Goal: Task Accomplishment & Management: Manage account settings

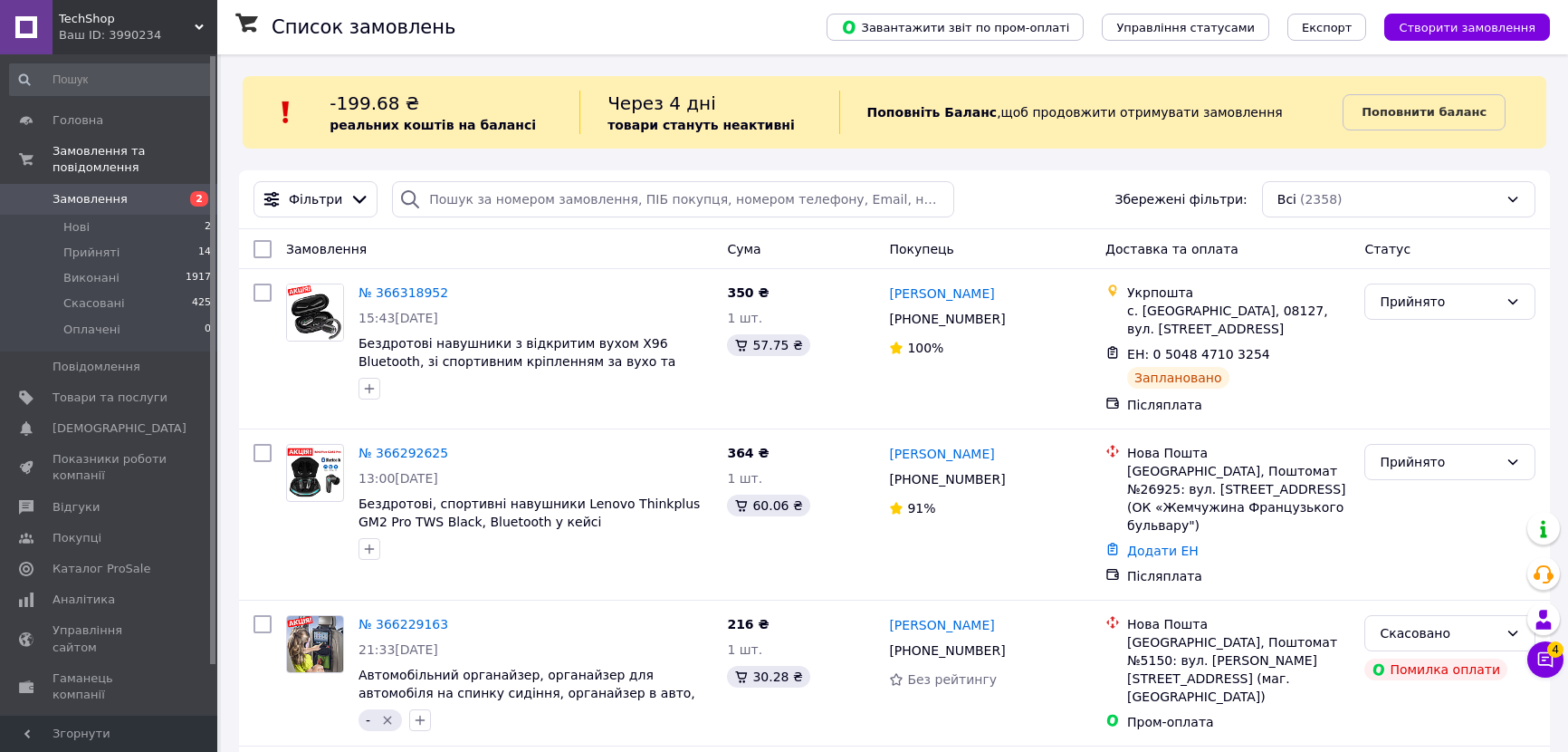
scroll to position [81, 0]
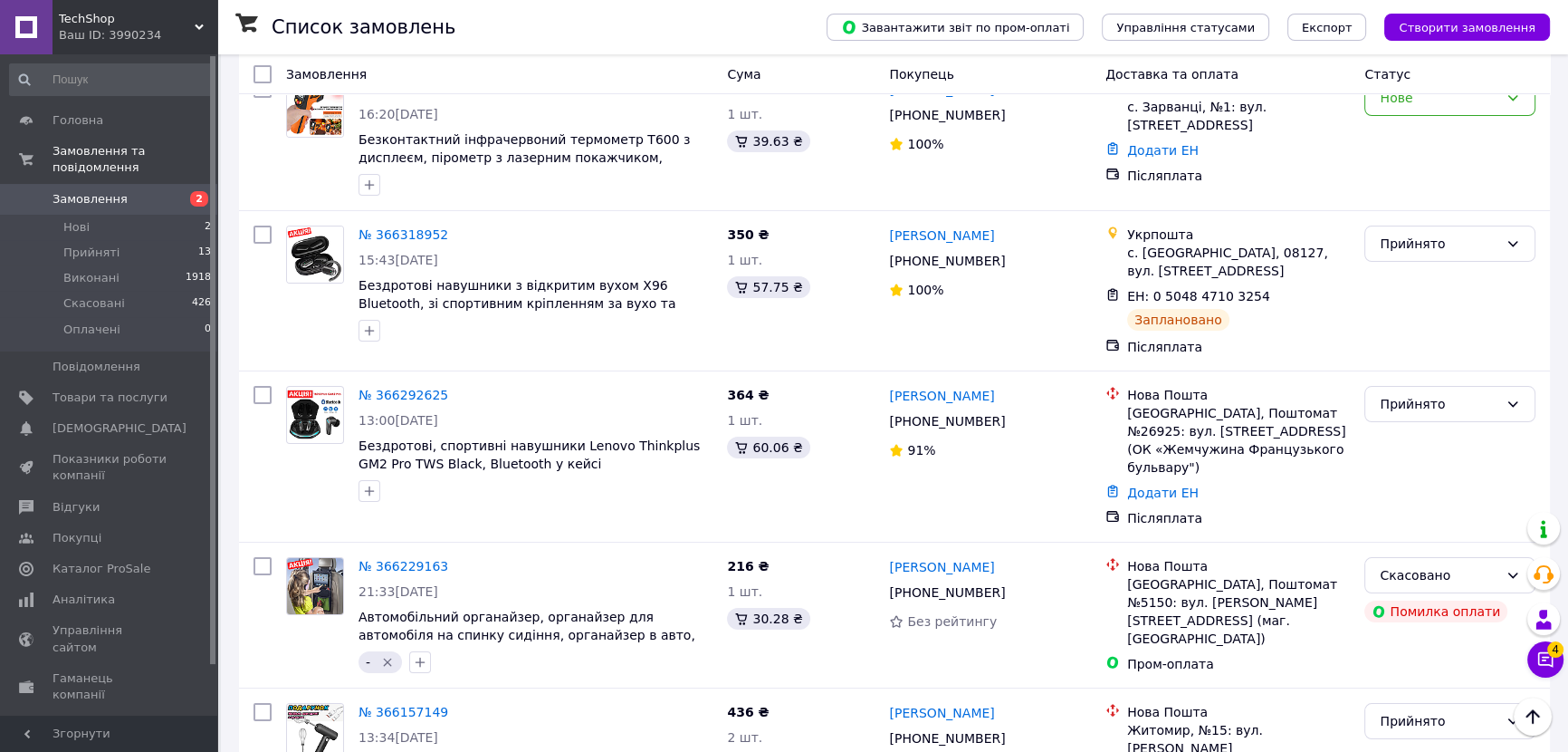
scroll to position [246, 0]
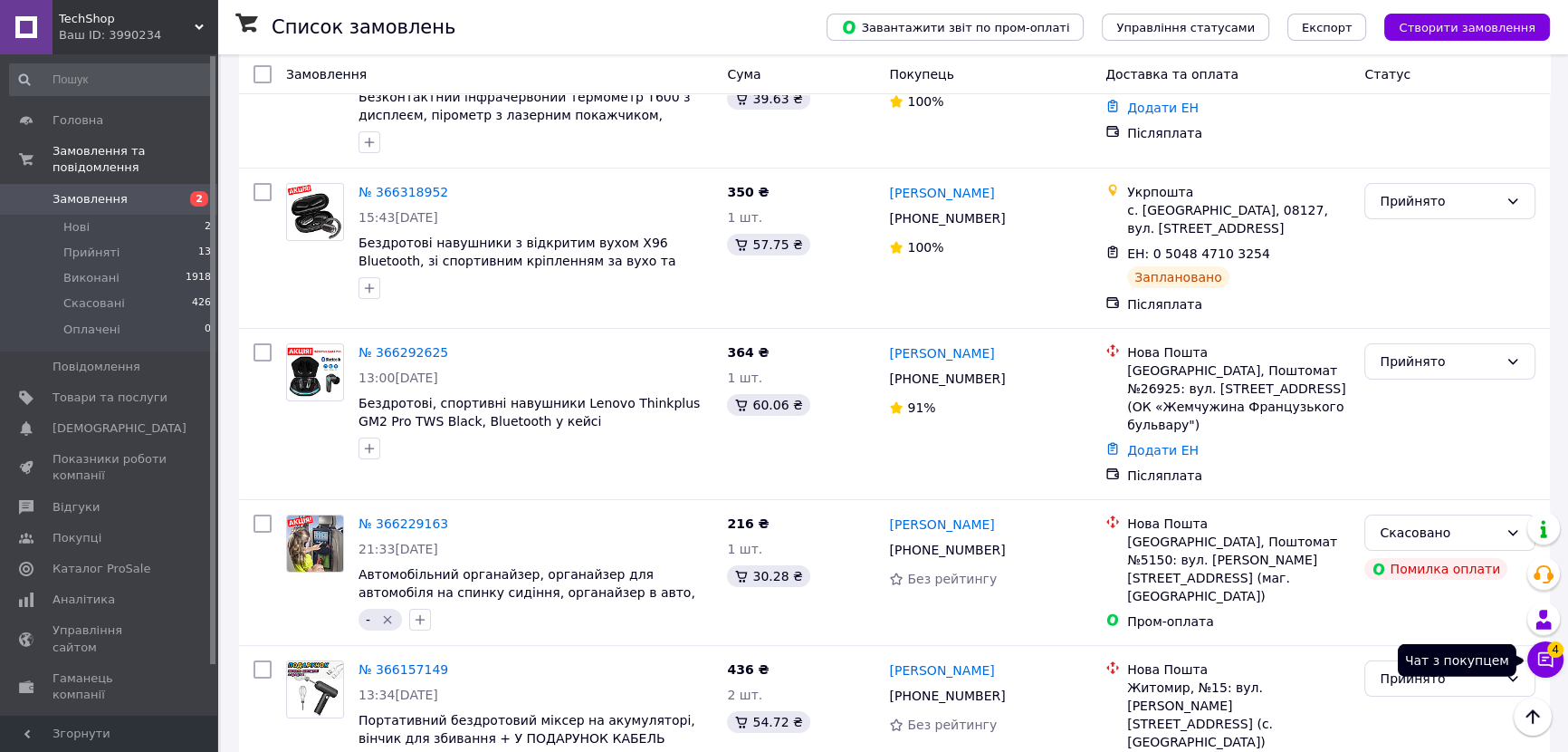
click at [1543, 652] on icon at bounding box center [1546, 660] width 16 height 16
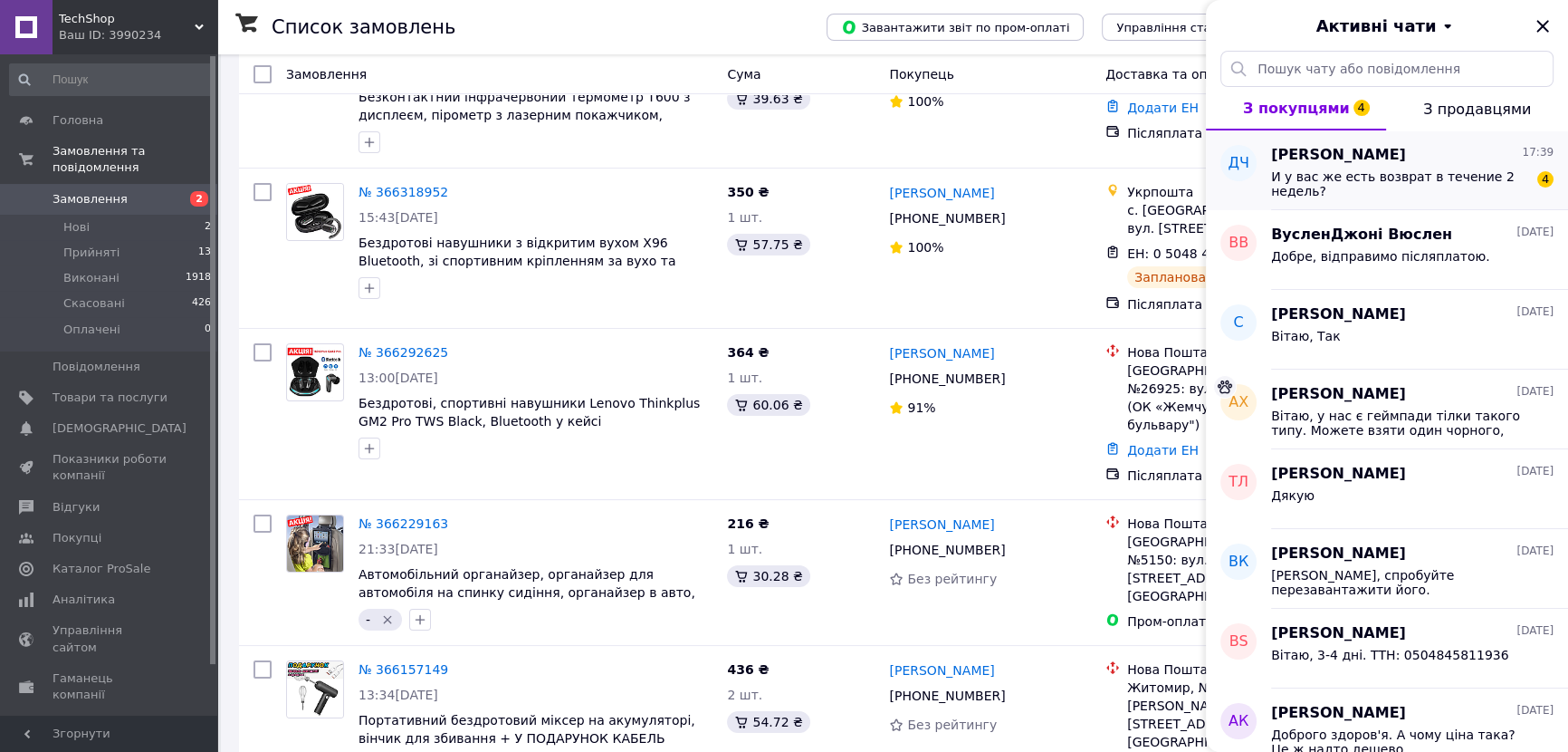
click at [1389, 191] on span "И у вас же есть возврат в течение 2 недель?" at bounding box center [1399, 184] width 257 height 29
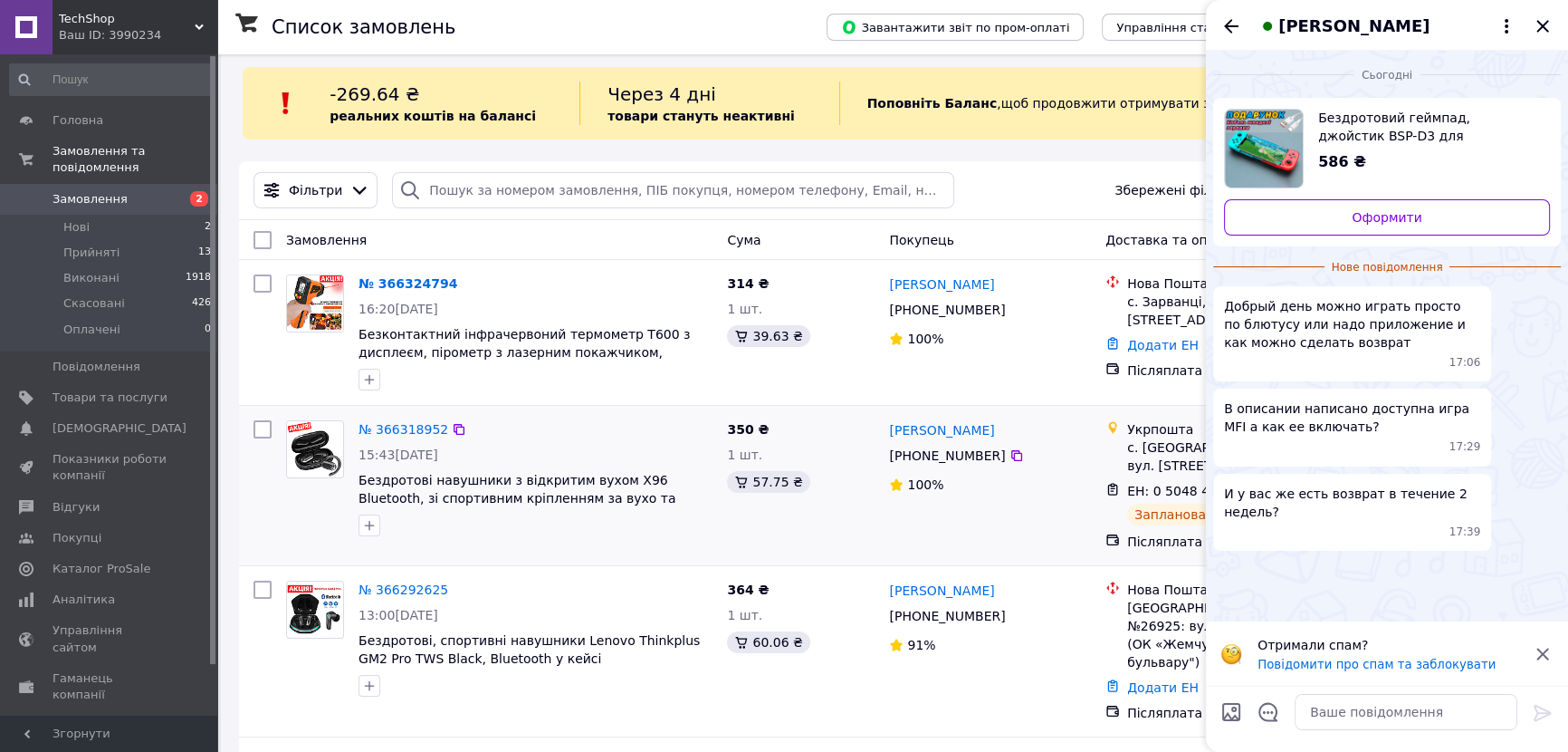
scroll to position [0, 0]
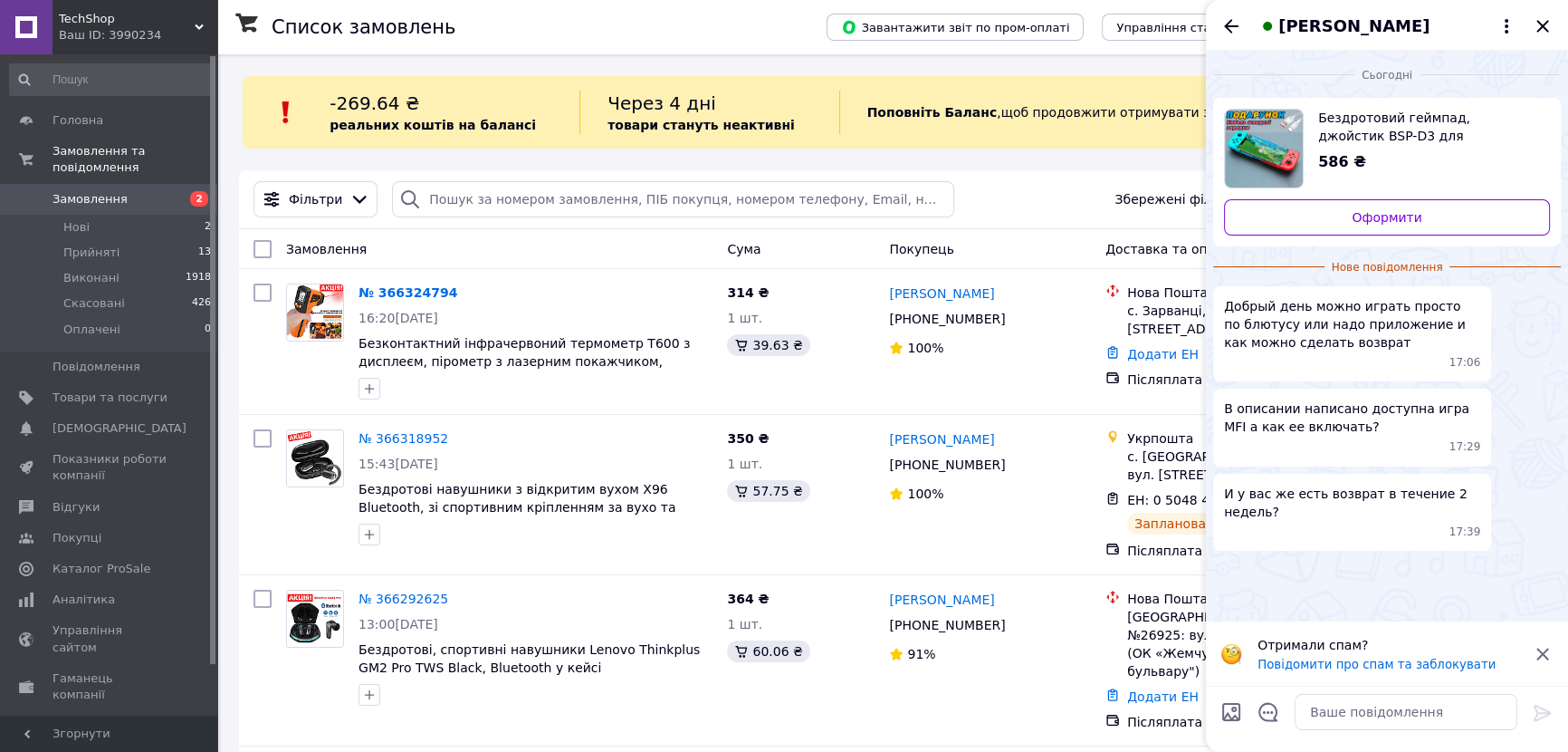
drag, startPoint x: 1403, startPoint y: 27, endPoint x: 1259, endPoint y: 97, distance: 160.1
click at [1256, 60] on div "Дима Чаговец Сьогодні Бездротовий геймпад, джойстик BSP-D3 для смартфонів Andro…" at bounding box center [1387, 376] width 362 height 752
drag, startPoint x: 1272, startPoint y: 33, endPoint x: 1408, endPoint y: 45, distance: 136.5
click at [1408, 45] on div "[PERSON_NAME]" at bounding box center [1387, 25] width 362 height 50
drag, startPoint x: 1369, startPoint y: 27, endPoint x: 1444, endPoint y: 45, distance: 77.1
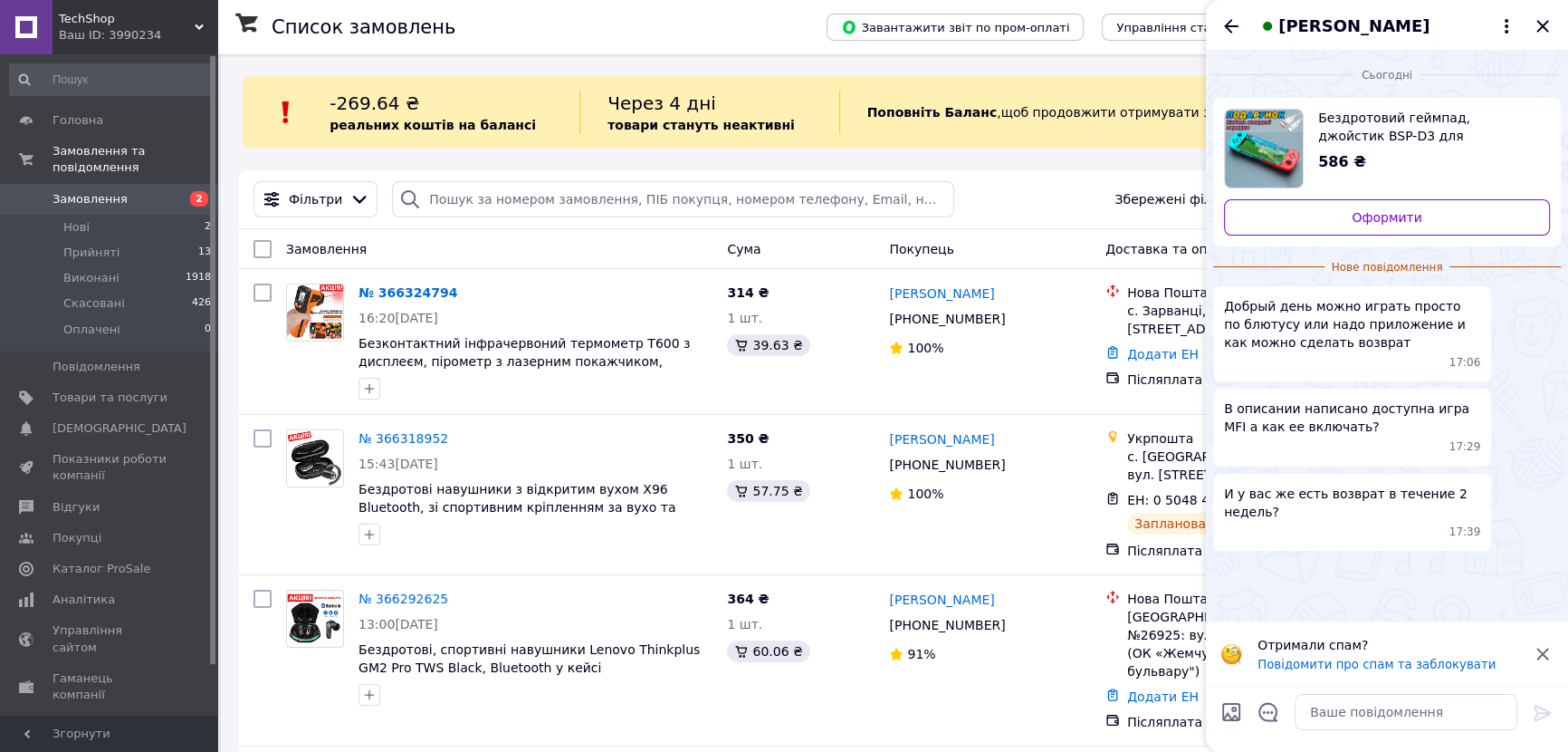
click at [1444, 45] on div "[PERSON_NAME]" at bounding box center [1387, 25] width 362 height 50
drag, startPoint x: 1422, startPoint y: 26, endPoint x: 1458, endPoint y: 35, distance: 37.1
click at [1362, 35] on span "[PERSON_NAME]" at bounding box center [1370, 27] width 225 height 24
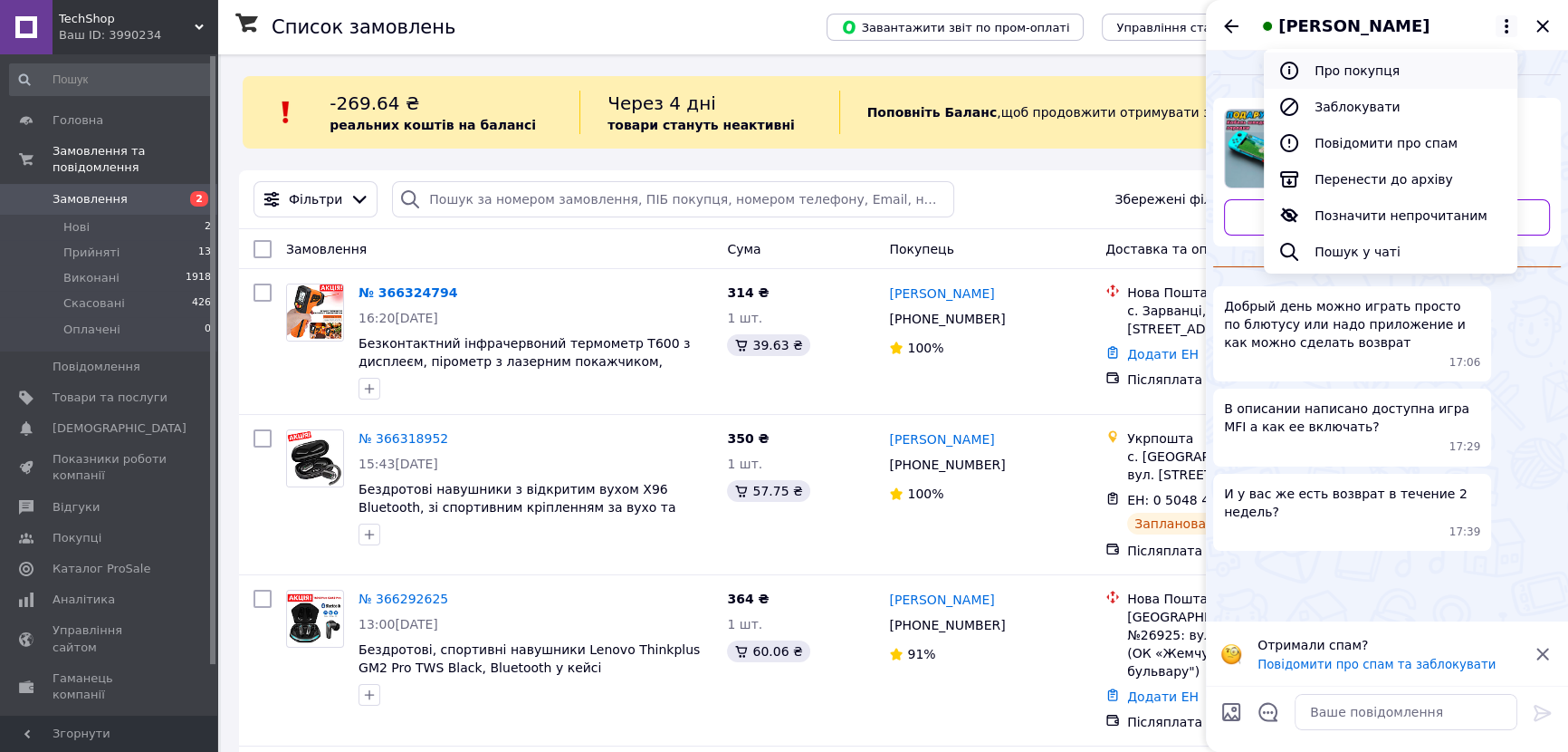
click at [1401, 76] on button "Про покупця" at bounding box center [1391, 70] width 253 height 37
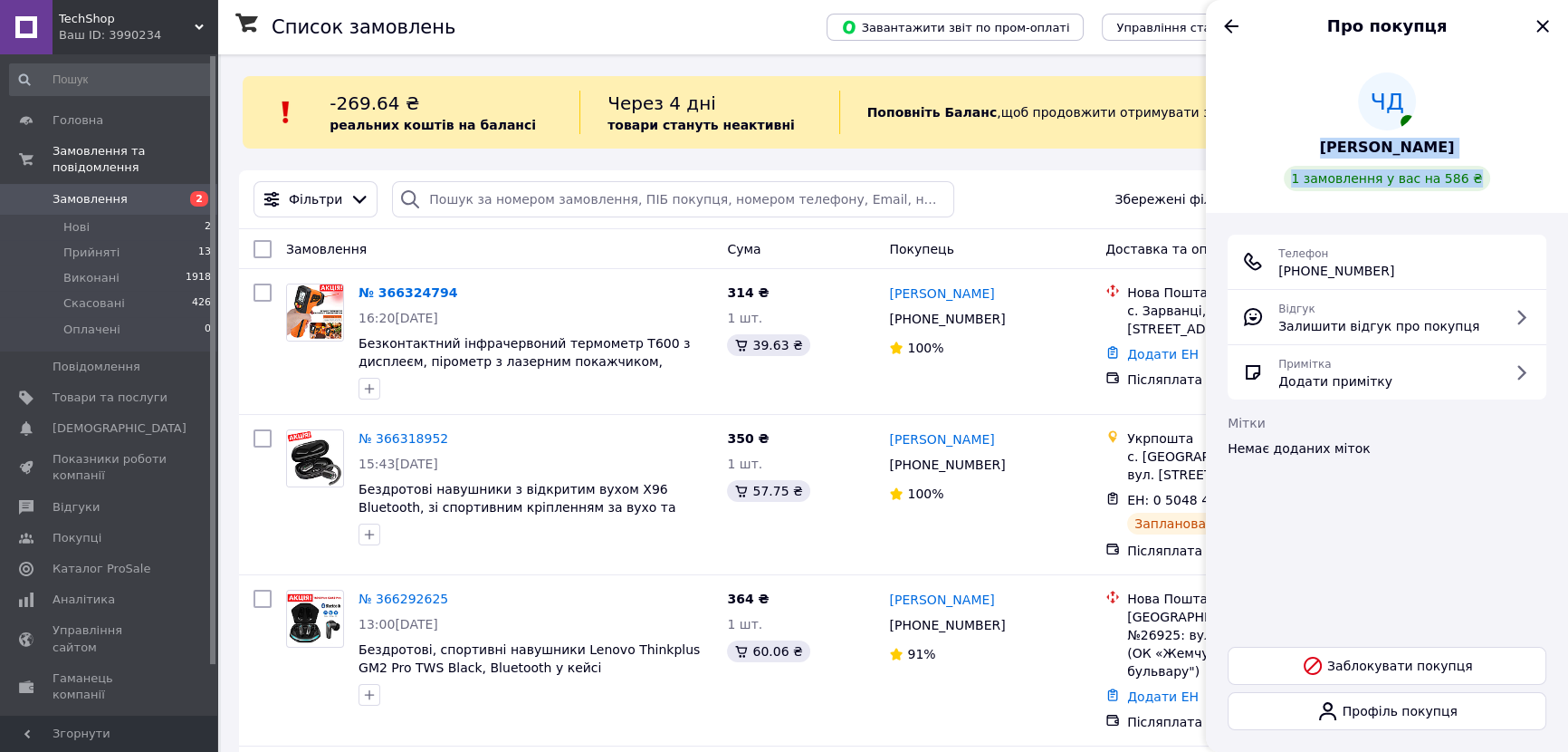
drag, startPoint x: 1479, startPoint y: 147, endPoint x: 1317, endPoint y: 129, distance: 163.0
click at [1317, 129] on div "ЧД Чаговец Дима 1 замовлення у вас на 586 ₴" at bounding box center [1387, 132] width 319 height 119
click at [1488, 149] on div "ЧД Чаговец Дима 1 замовлення у вас на 586 ₴" at bounding box center [1387, 132] width 319 height 119
drag, startPoint x: 1442, startPoint y: 141, endPoint x: 1335, endPoint y: 144, distance: 107.0
click at [1335, 144] on div "ЧД Чаговец Дима 1 замовлення у вас на 586 ₴" at bounding box center [1387, 132] width 319 height 119
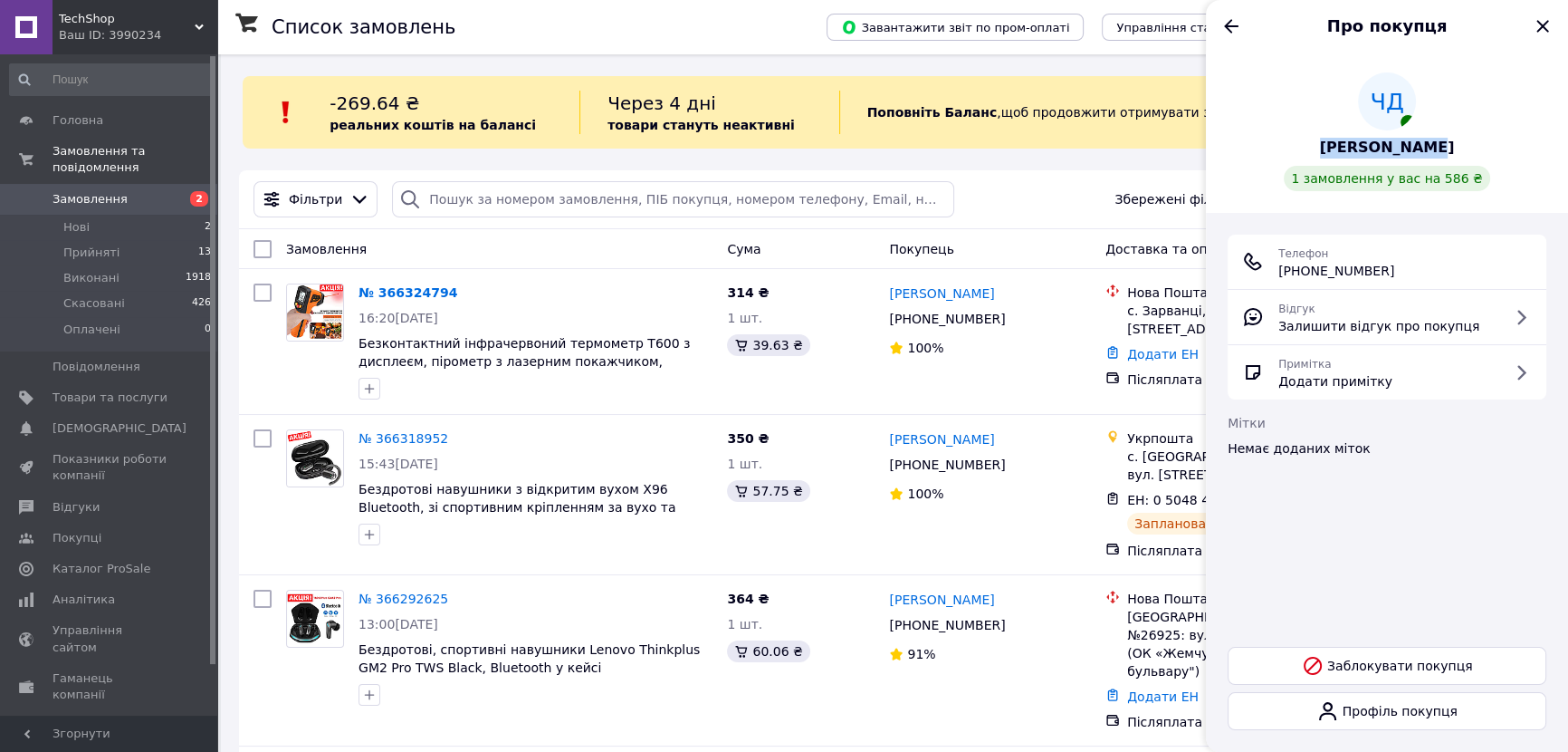
copy span "Чаговец Дима"
click at [1545, 35] on icon "Закрити" at bounding box center [1543, 27] width 22 height 22
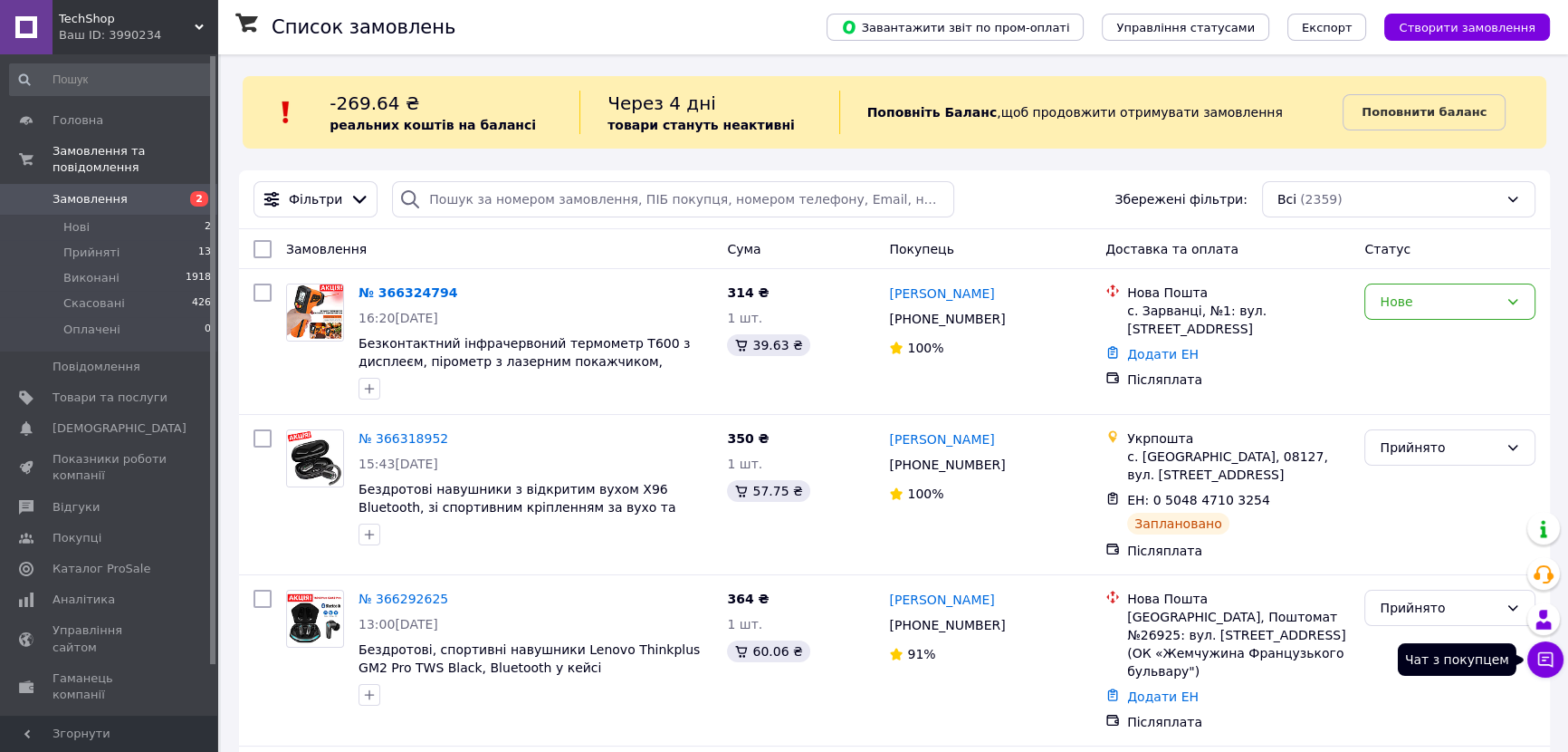
click at [1547, 648] on button "Чат з покупцем" at bounding box center [1546, 660] width 37 height 37
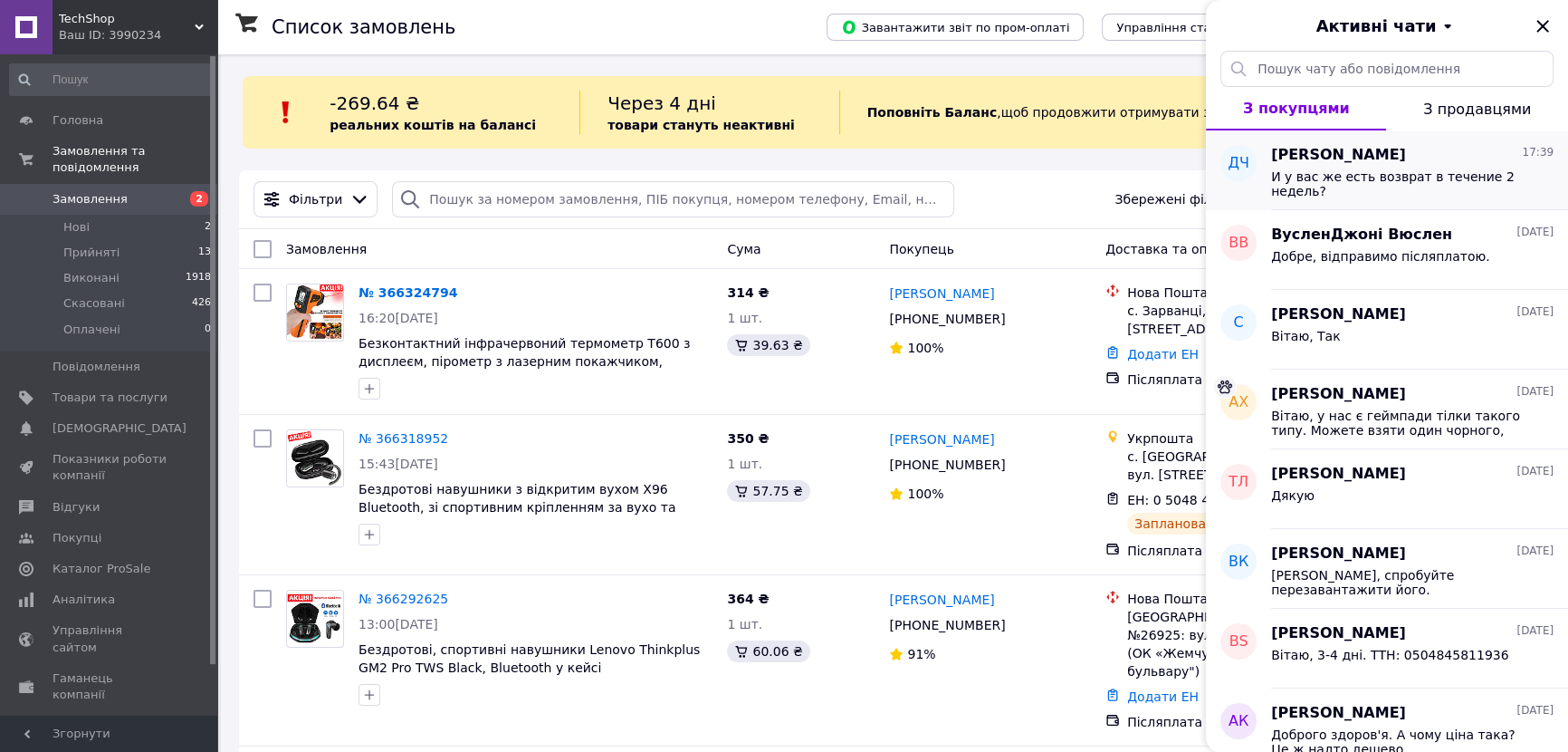
click at [1415, 162] on div "Дима Чаговец 17:39" at bounding box center [1412, 155] width 283 height 21
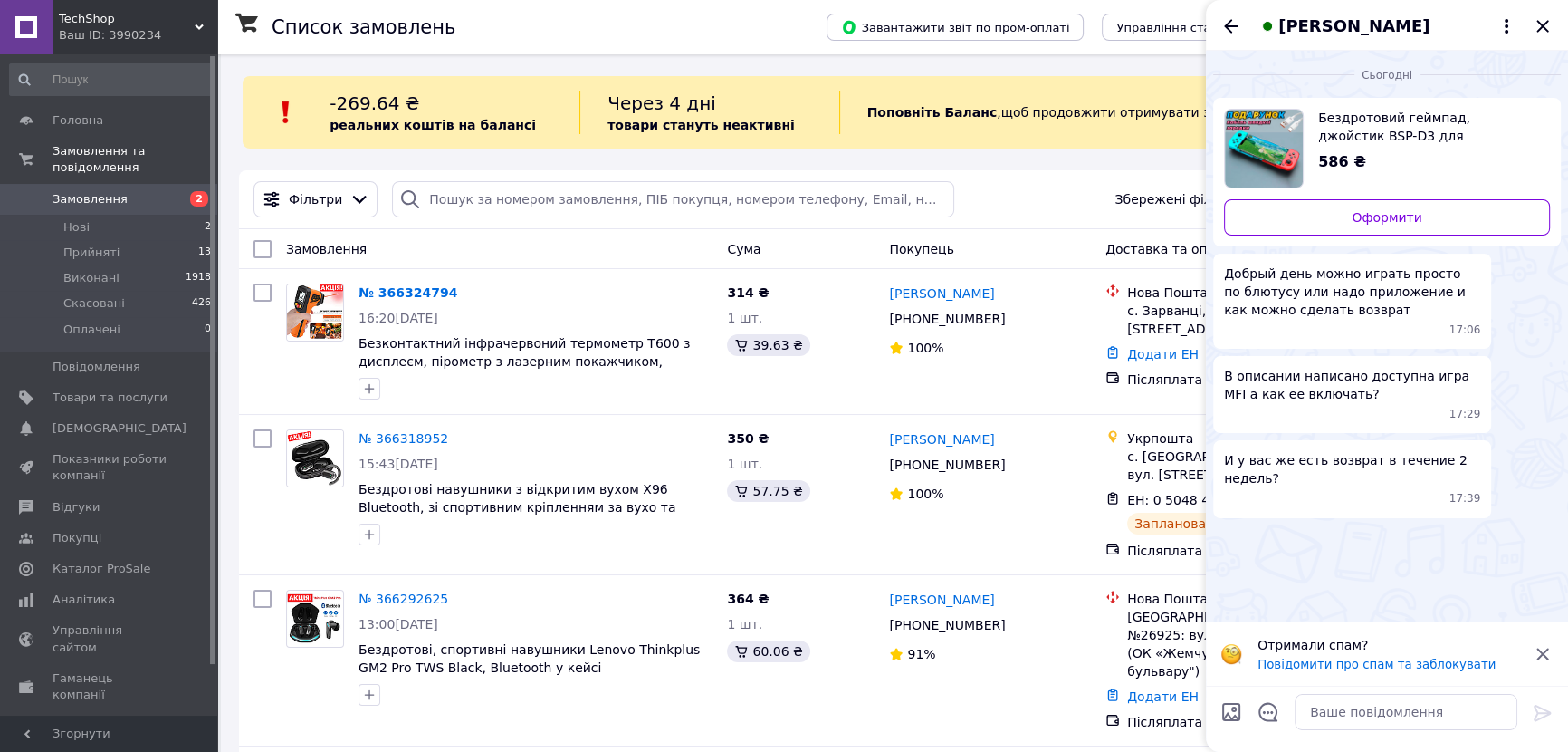
scroll to position [2446, 0]
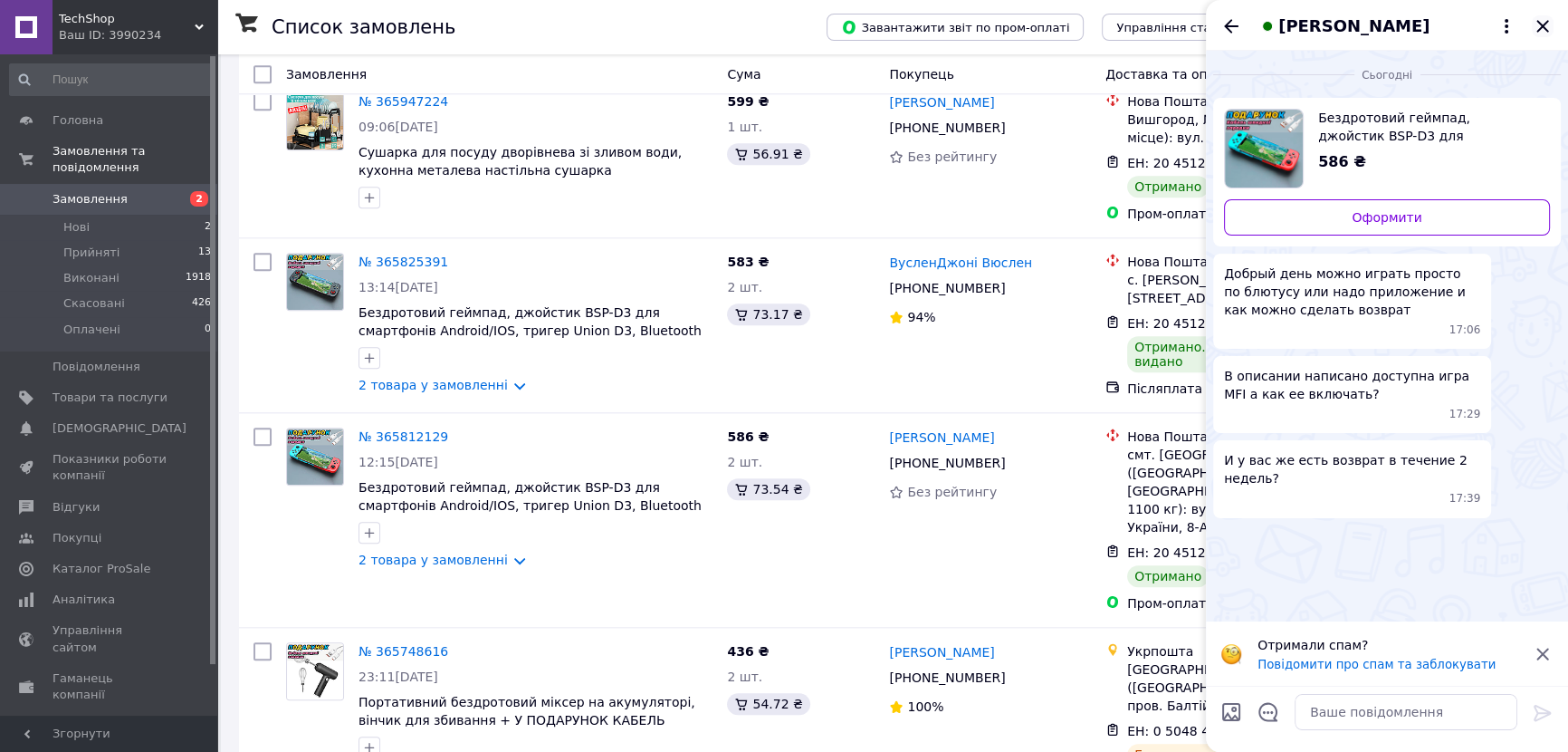
click at [1532, 26] on icon "Закрити" at bounding box center [1543, 27] width 22 height 22
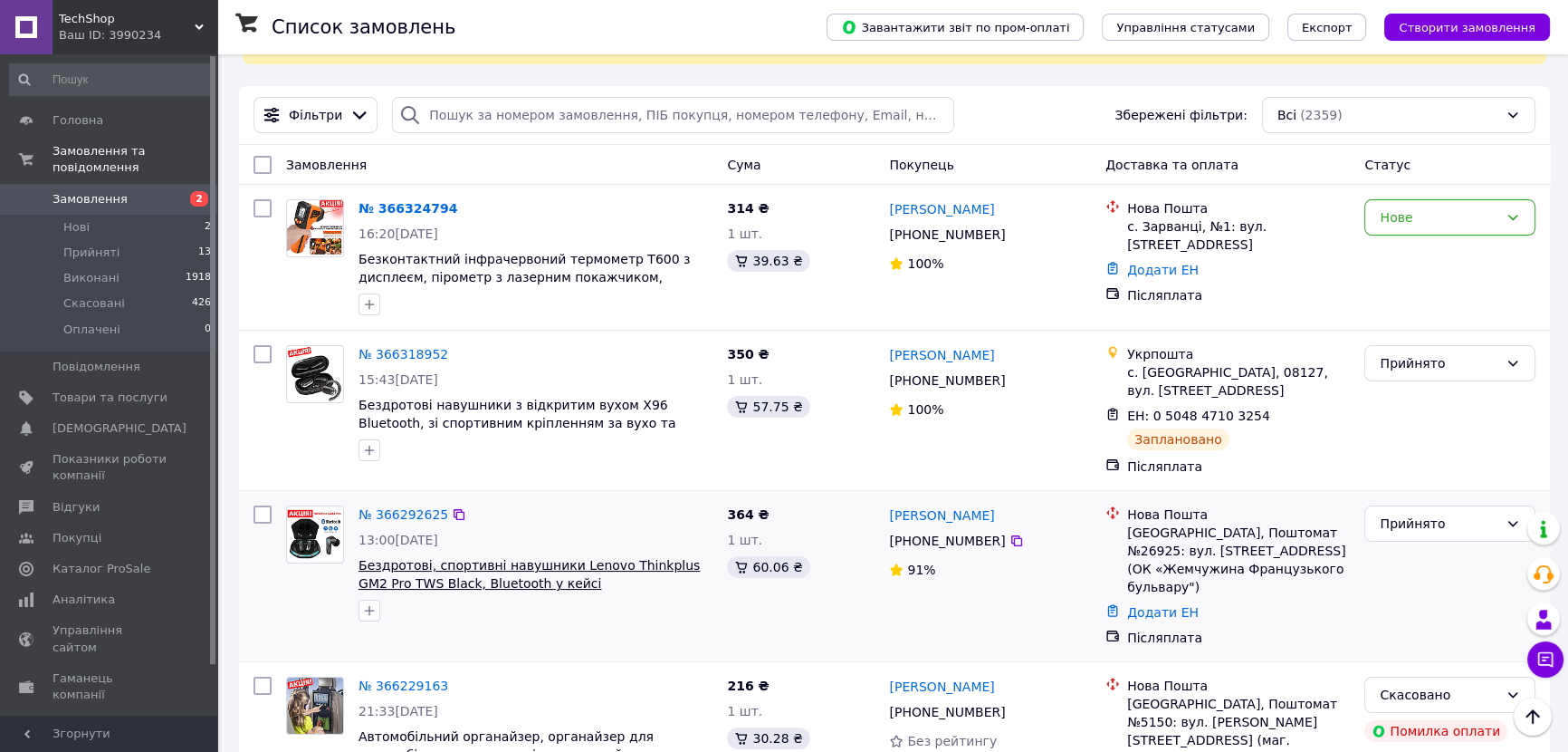
scroll to position [81, 0]
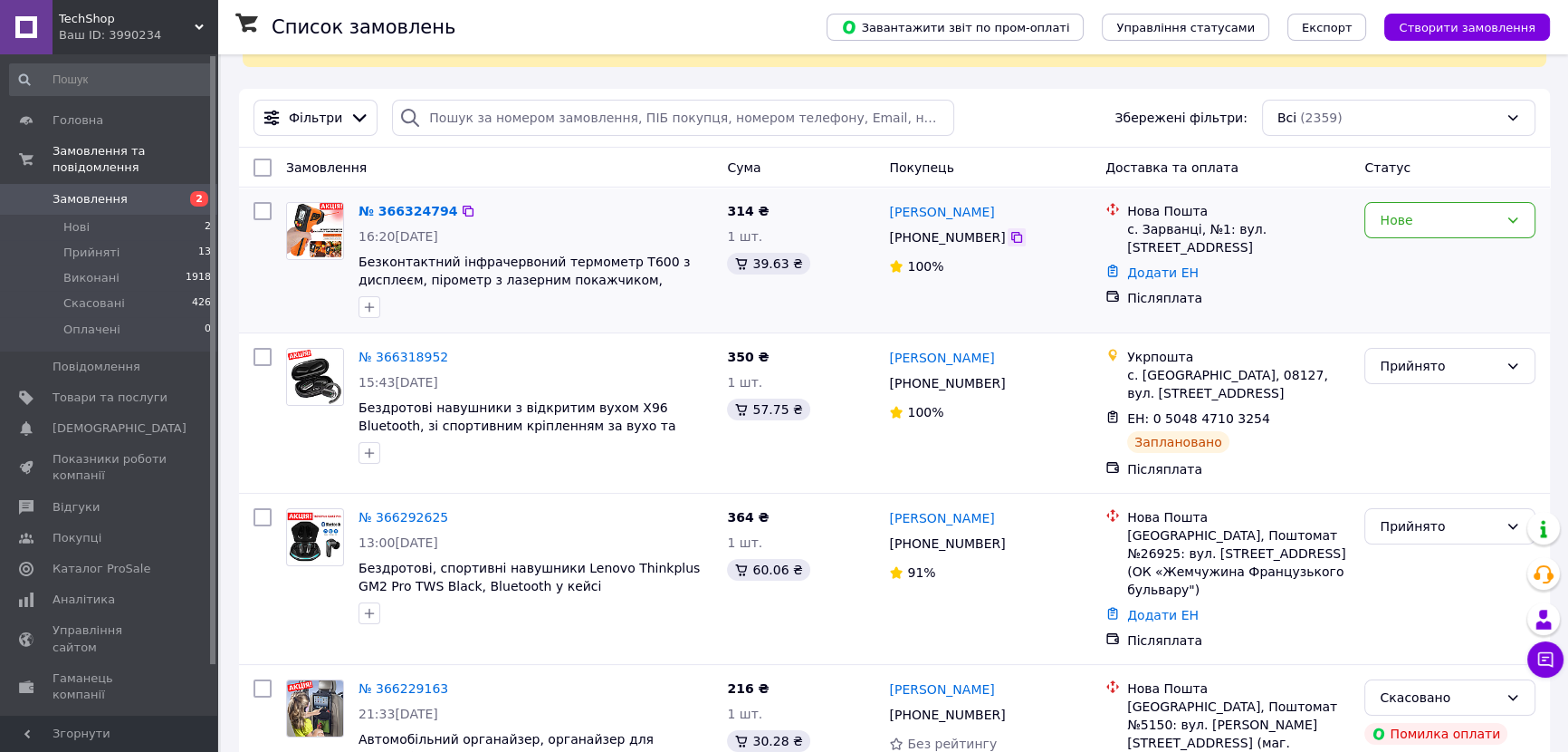
click at [1008, 234] on div at bounding box center [1017, 238] width 18 height 18
click at [1011, 235] on icon at bounding box center [1017, 238] width 11 height 11
click at [1477, 217] on div "Нове" at bounding box center [1439, 220] width 119 height 20
click at [1450, 252] on li "Прийнято" at bounding box center [1449, 259] width 169 height 33
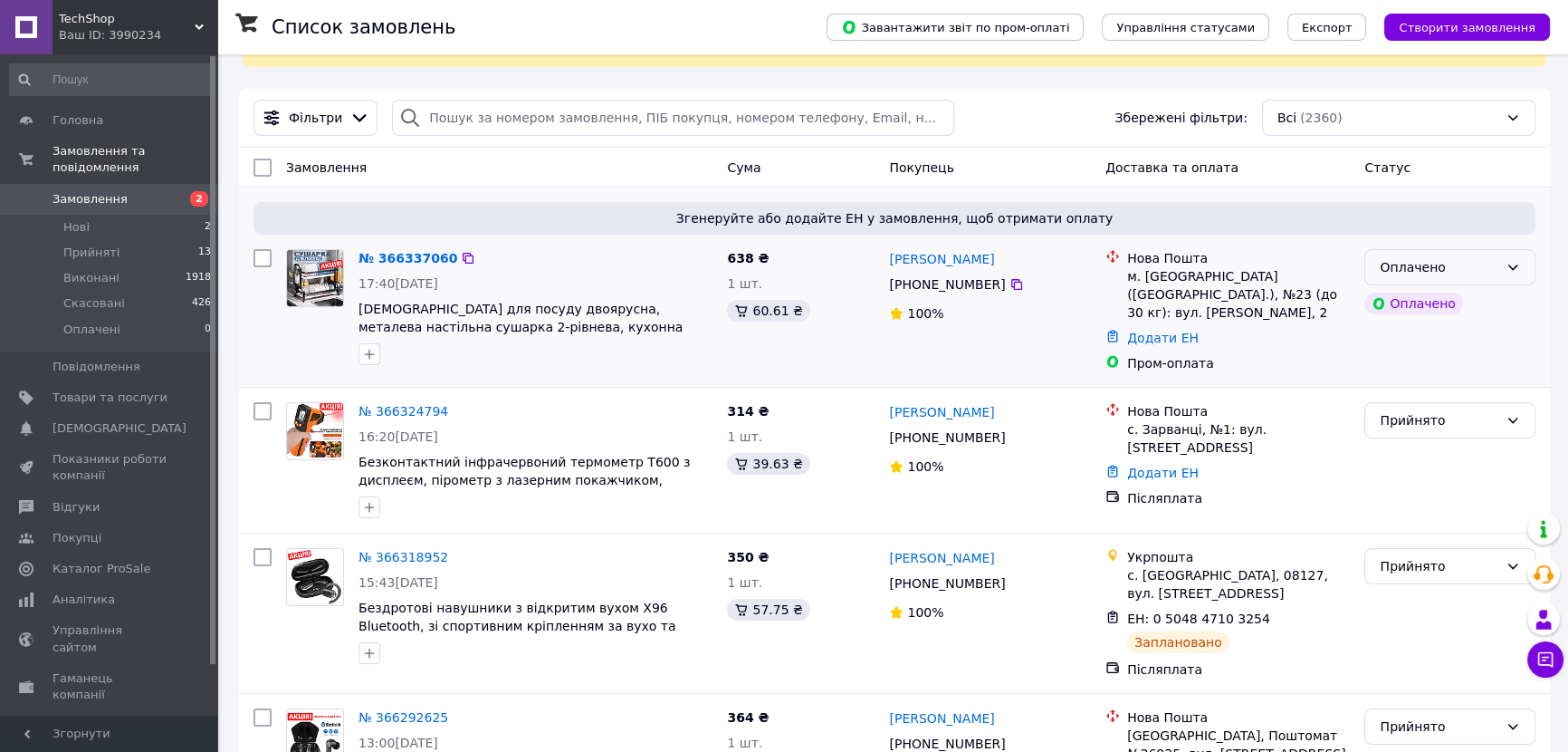
click at [1534, 274] on div "Оплачено" at bounding box center [1449, 267] width 171 height 37
click at [1478, 299] on li "Прийнято" at bounding box center [1449, 306] width 169 height 33
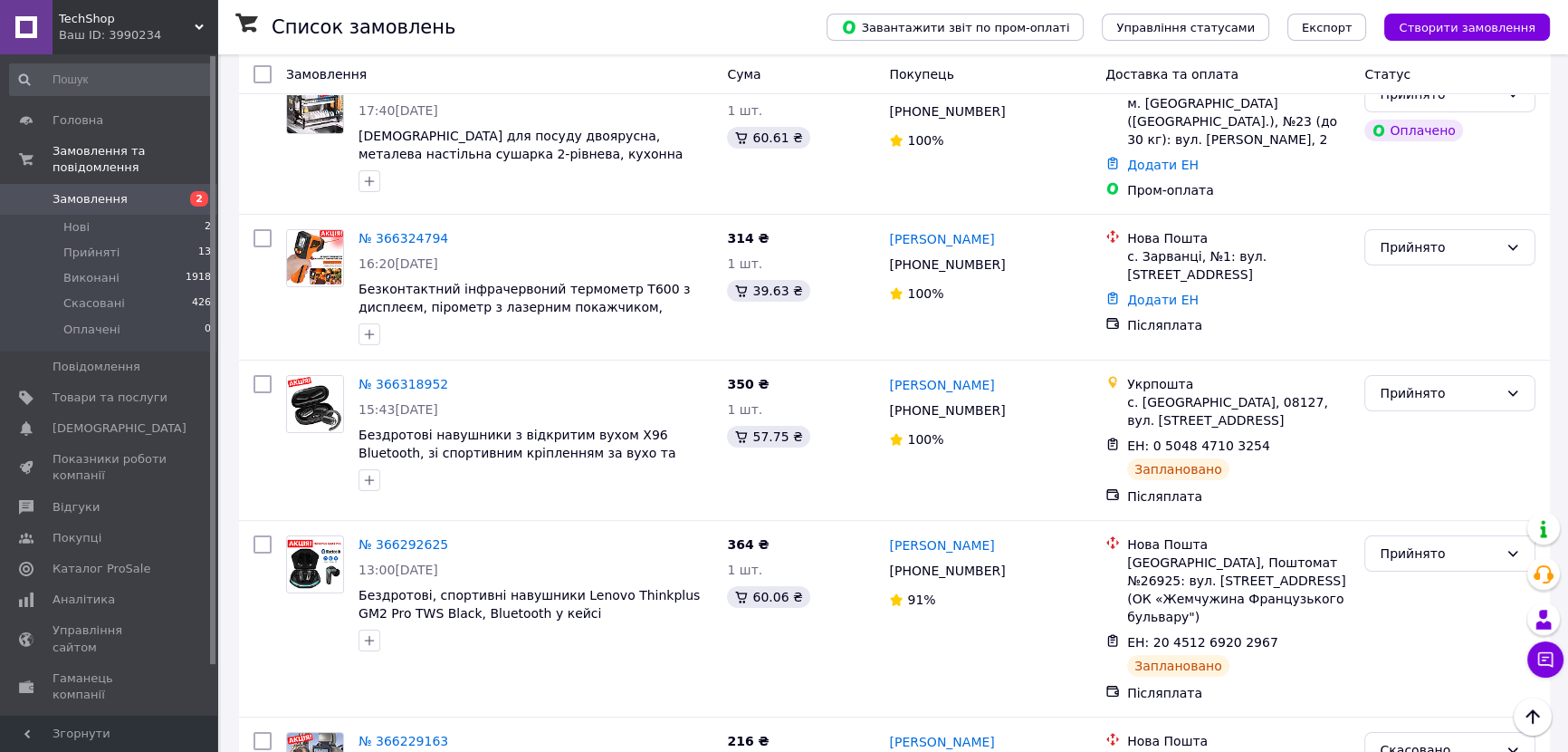
scroll to position [246, 0]
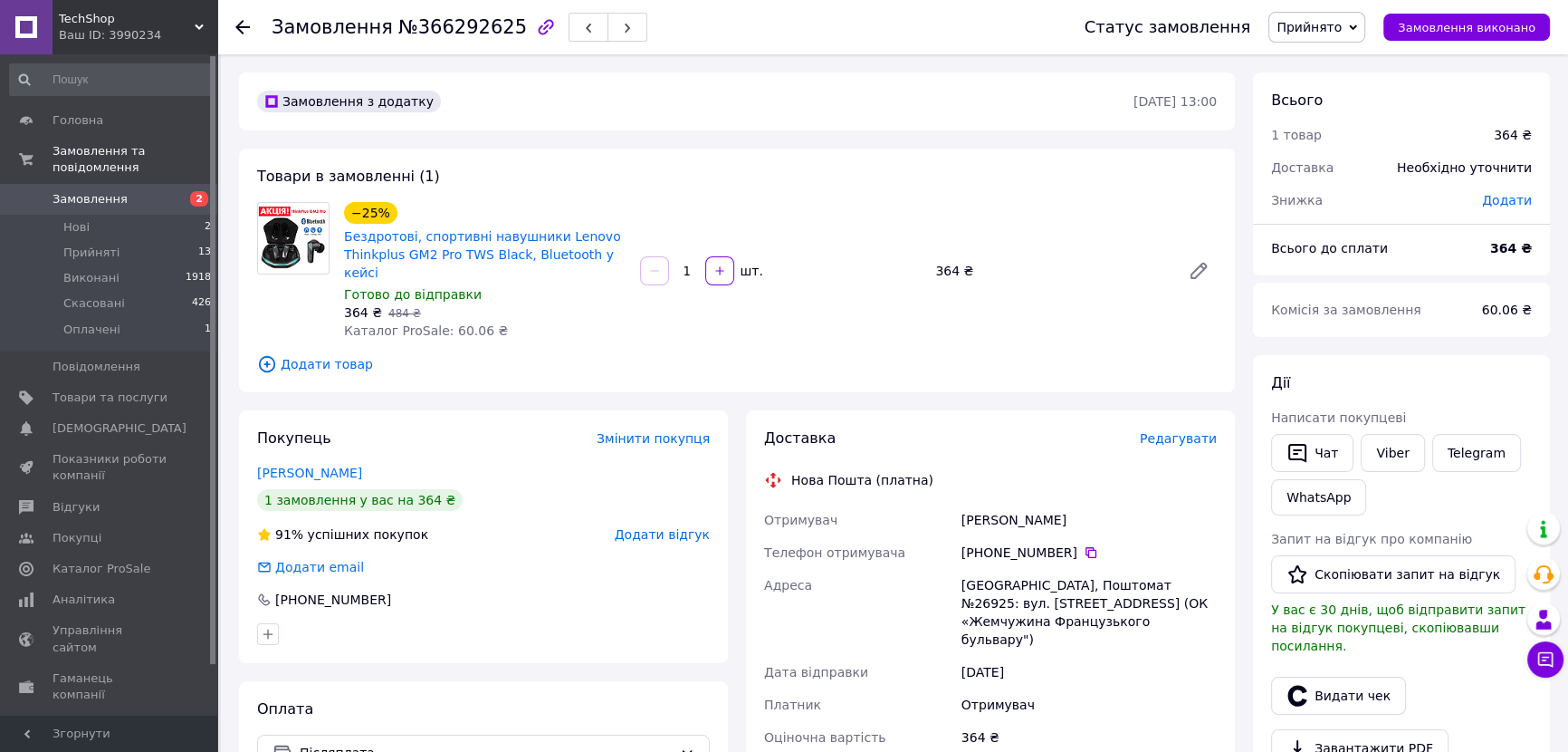
click at [1199, 431] on span "Редагувати" at bounding box center [1179, 438] width 77 height 15
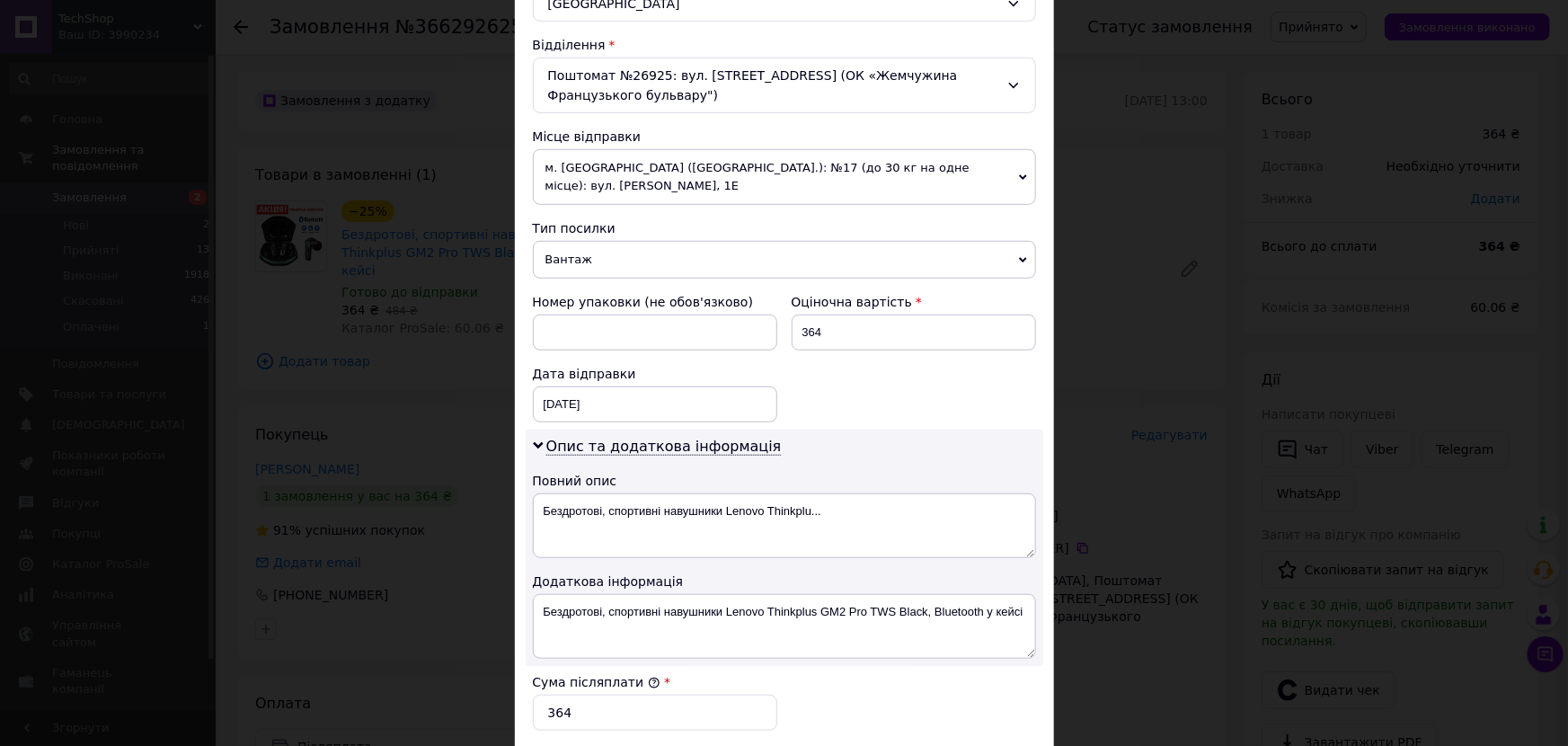
scroll to position [572, 0]
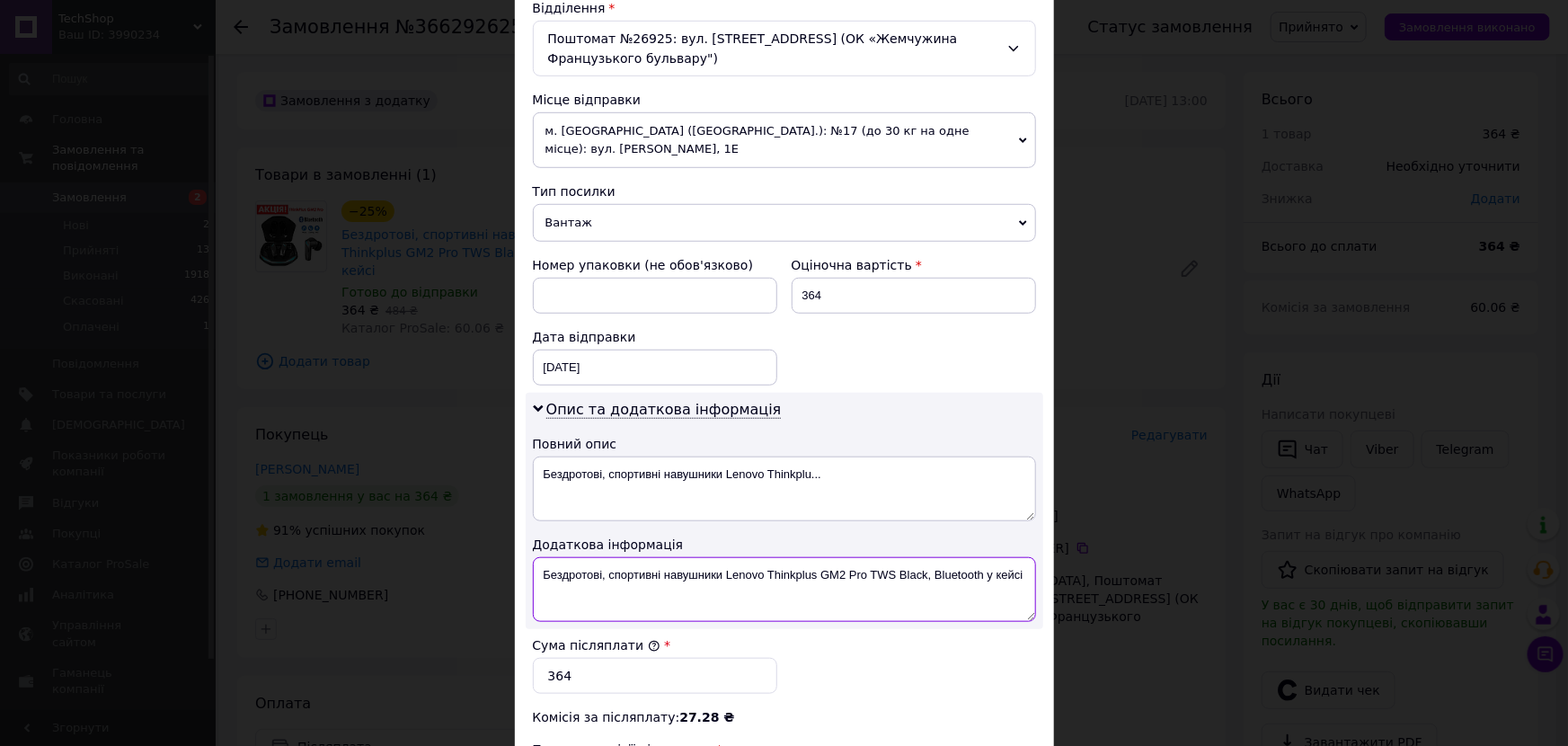
drag, startPoint x: 817, startPoint y: 573, endPoint x: 862, endPoint y: 586, distance: 46.8
click at [862, 586] on textarea "Бездротові, спортивні навушники Lenovo Thinkplus GM2 Pro TWS Black, Bluetooth у…" at bounding box center [784, 589] width 504 height 64
drag, startPoint x: 768, startPoint y: 470, endPoint x: 843, endPoint y: 486, distance: 76.7
click at [843, 486] on textarea "Бездротові, спортивні навушники Lenovo Thinkplu..." at bounding box center [784, 488] width 504 height 64
paste textarea "GM2 Pro"
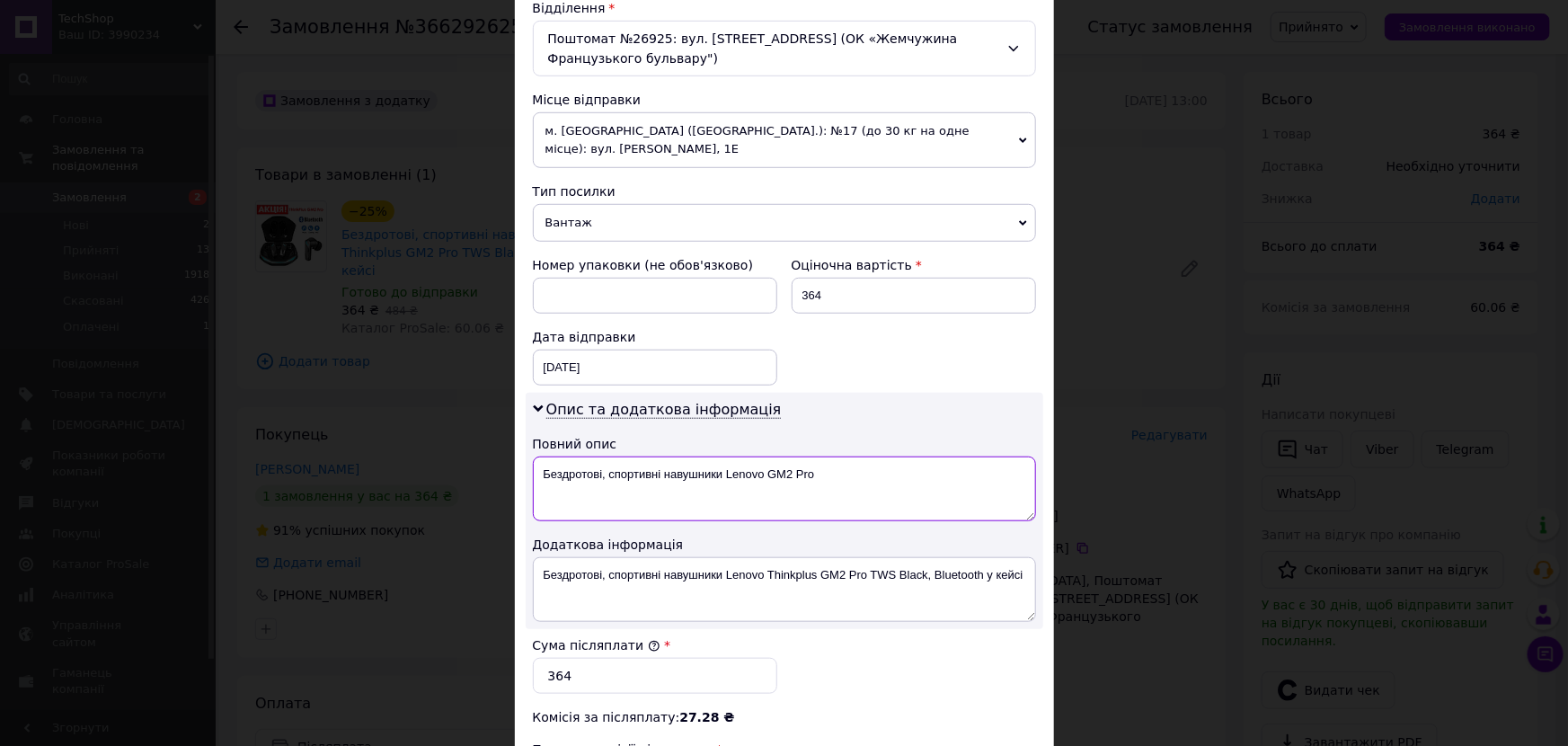
drag, startPoint x: 661, startPoint y: 479, endPoint x: 605, endPoint y: 479, distance: 56.0
click at [605, 479] on textarea "Бездротові, спортивні навушники Lenovo GM2 Pro" at bounding box center [784, 488] width 504 height 64
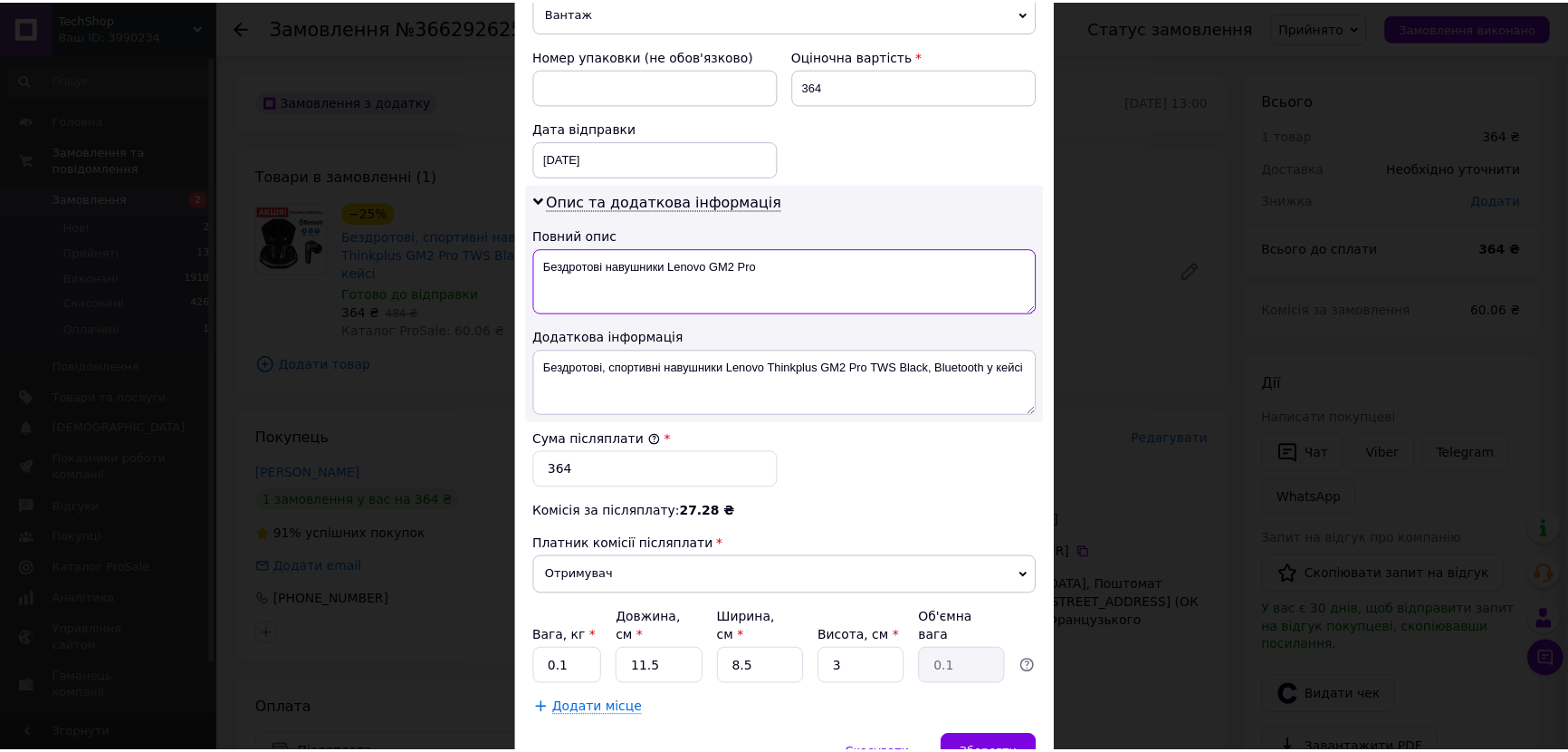
scroll to position [823, 0]
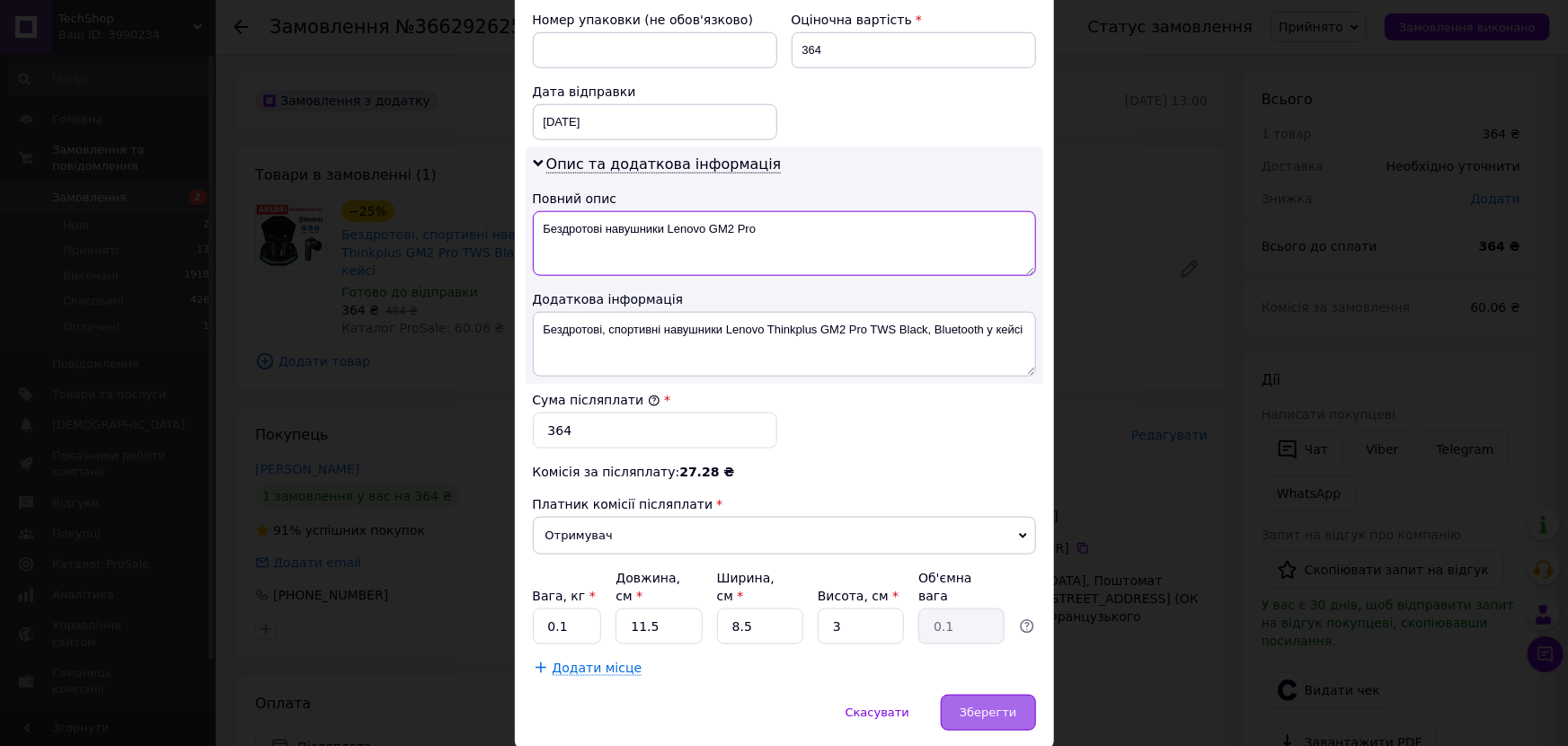
type textarea "Бездротові навушники Lenovo GM2 Pro"
click at [985, 705] on span "Зберегти" at bounding box center [988, 712] width 56 height 14
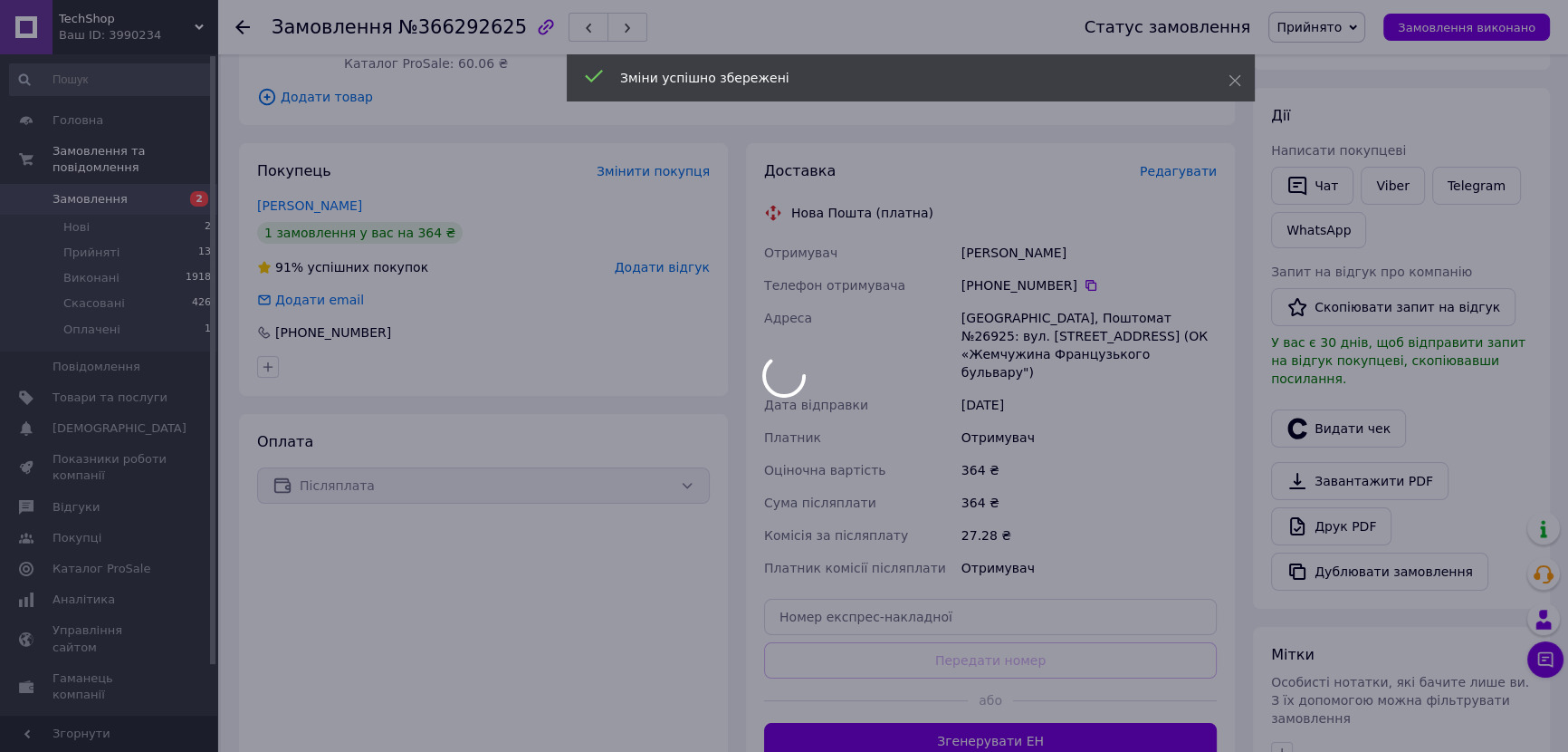
scroll to position [328, 0]
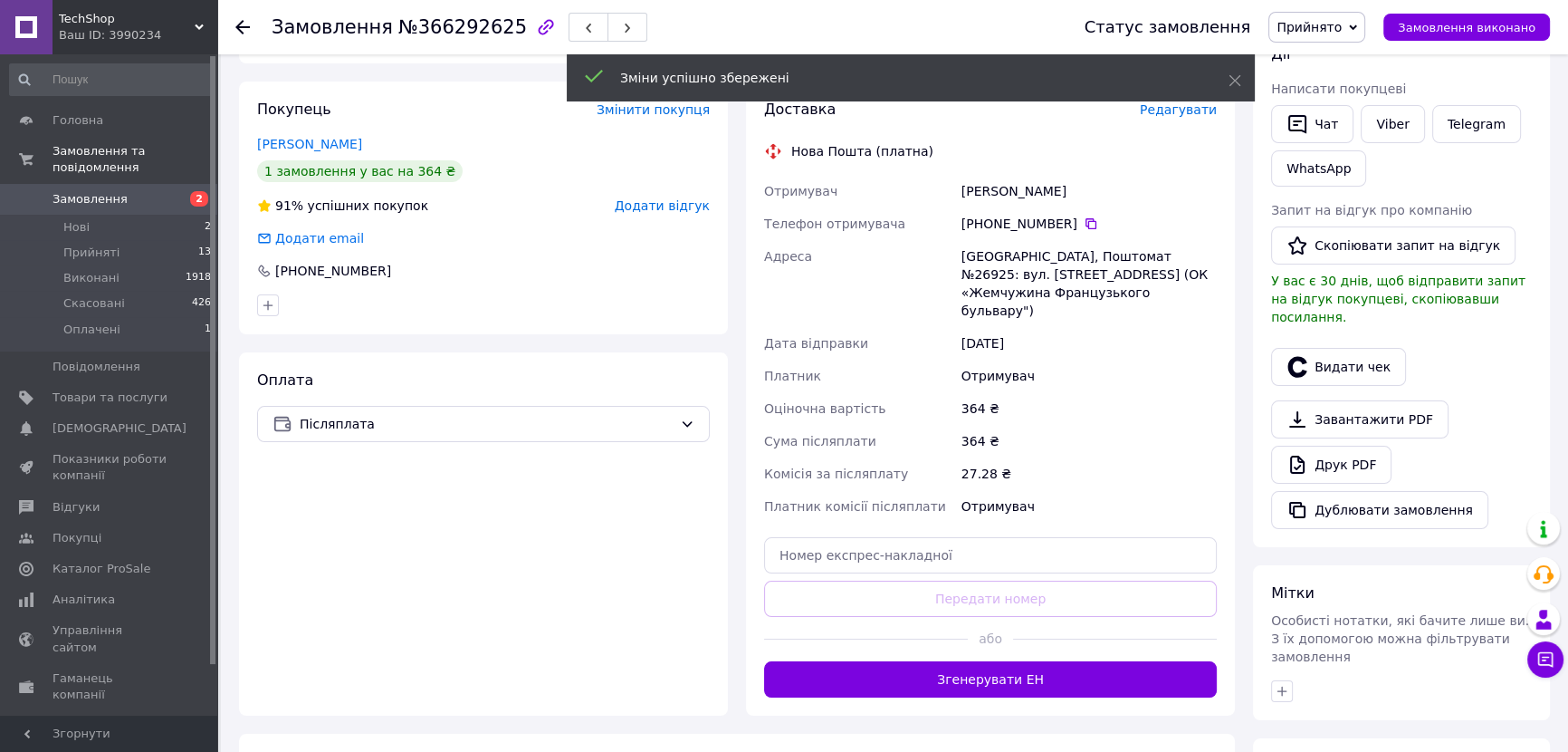
click at [1007, 661] on button "Згенерувати ЕН" at bounding box center [990, 680] width 453 height 37
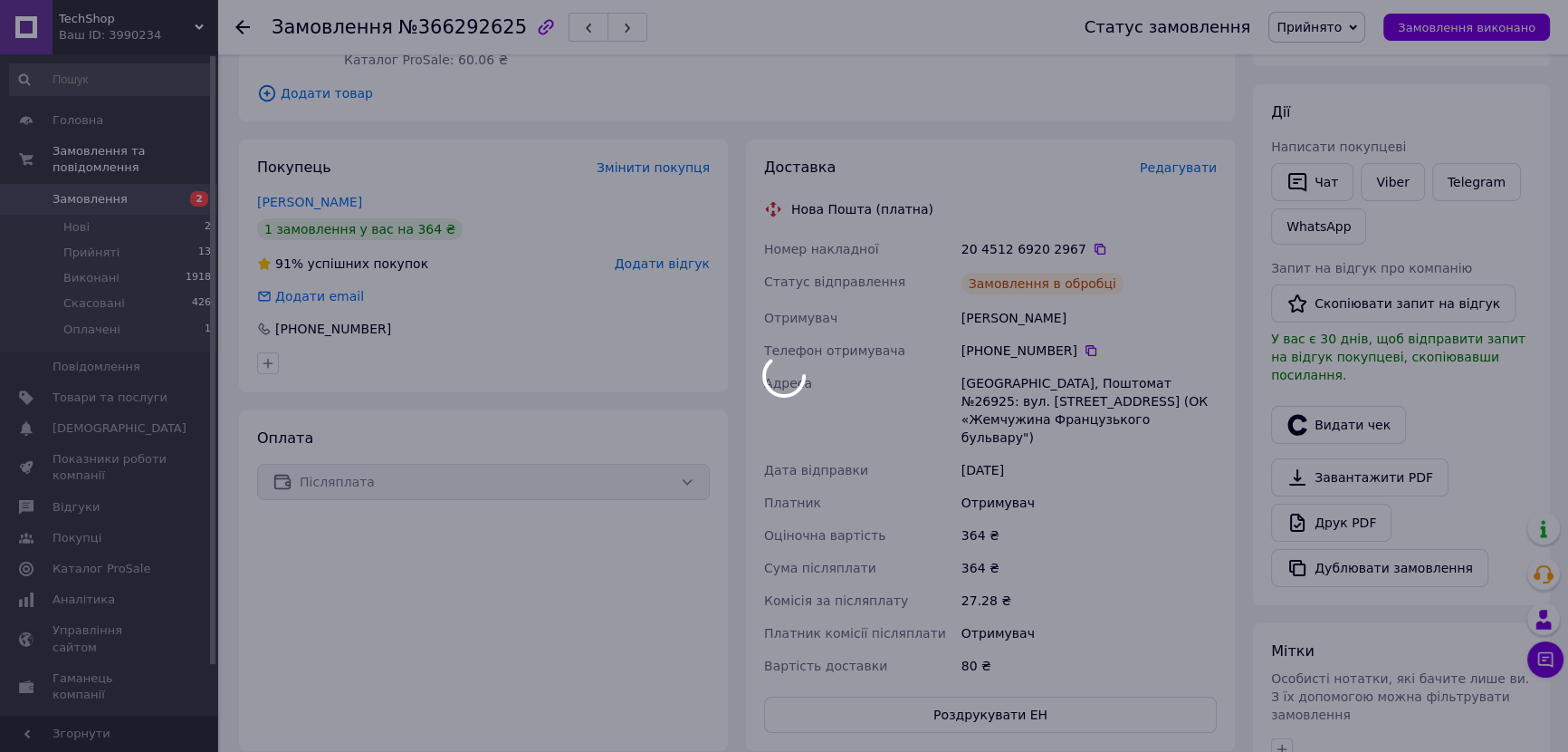
scroll to position [246, 0]
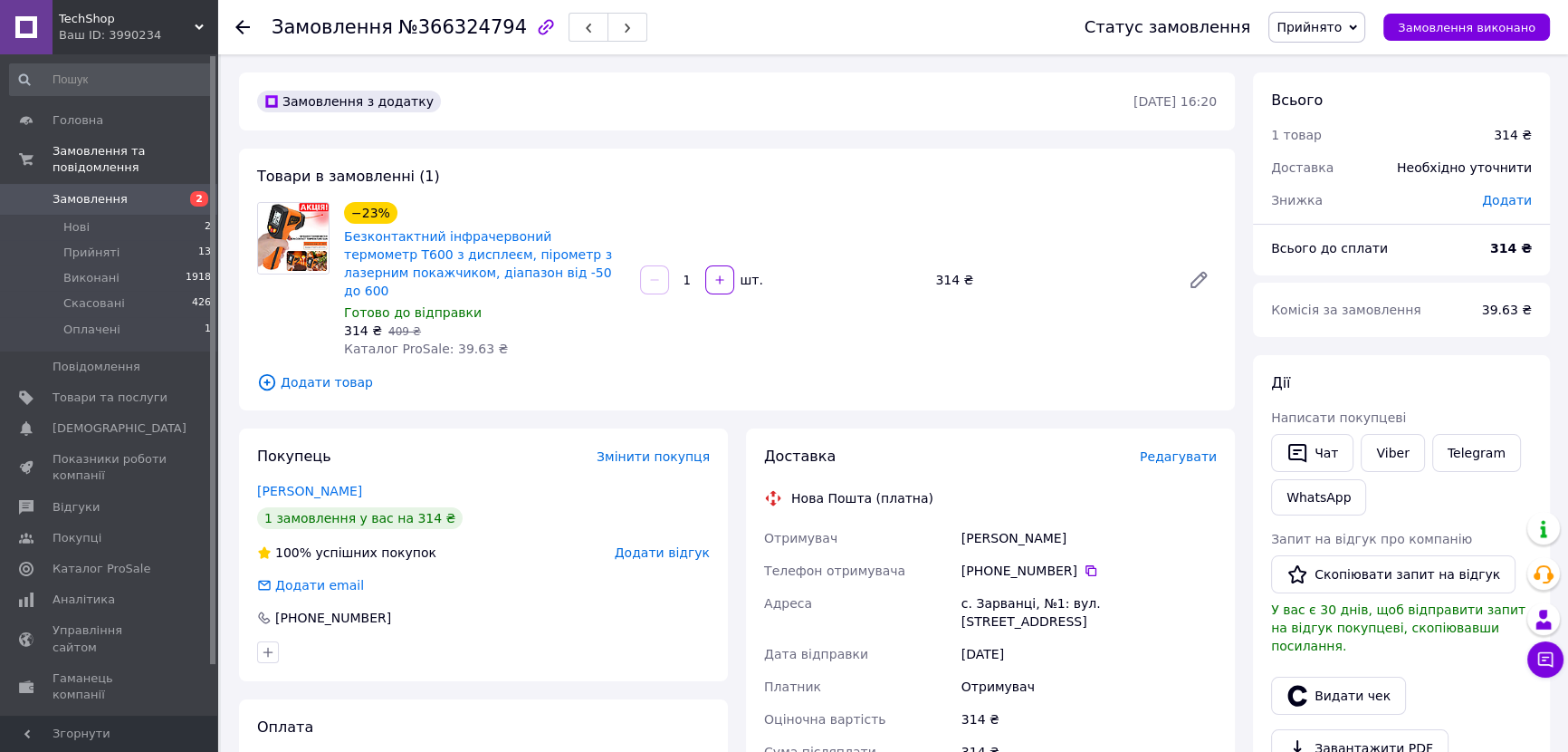
click at [1169, 449] on span "Редагувати" at bounding box center [1179, 457] width 77 height 15
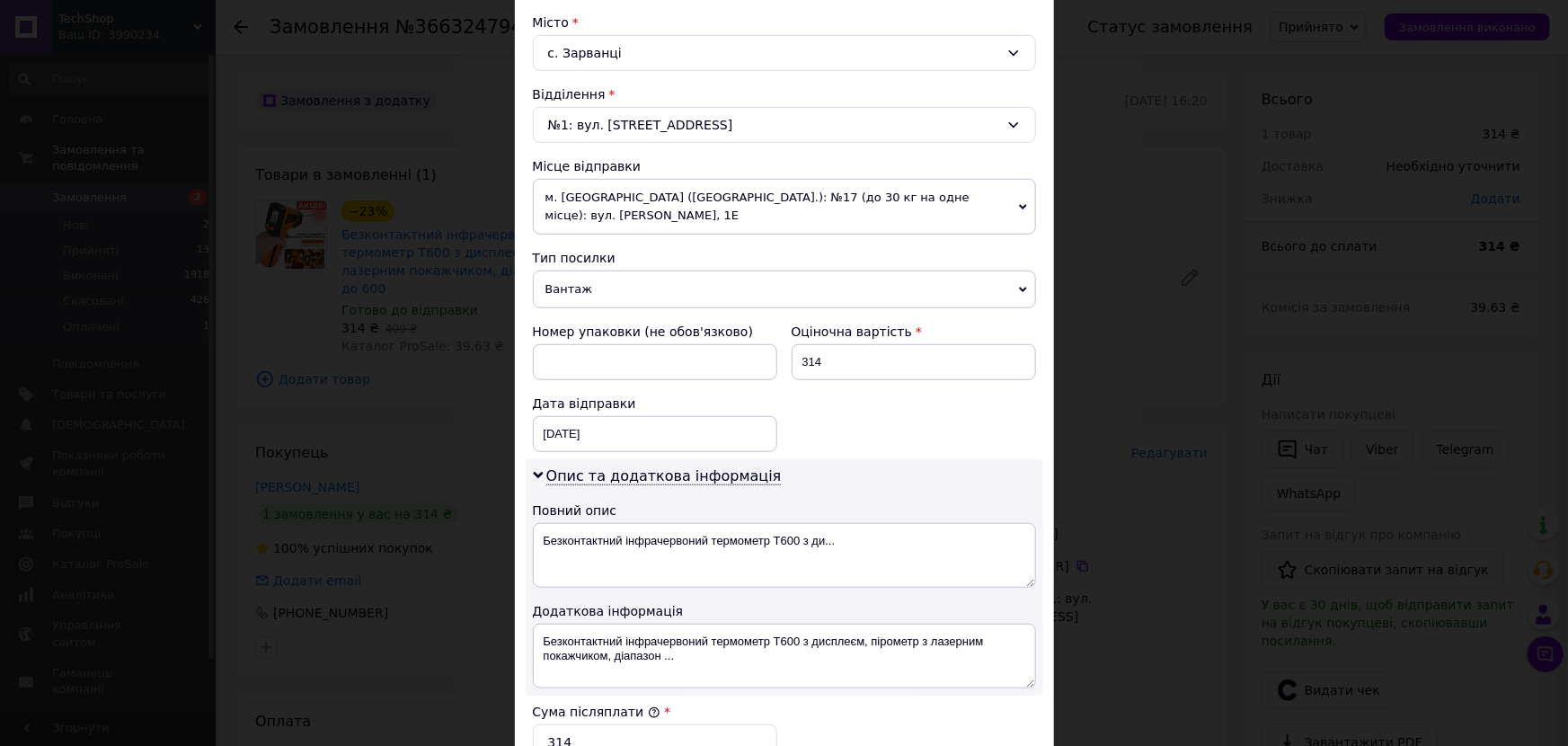
scroll to position [490, 0]
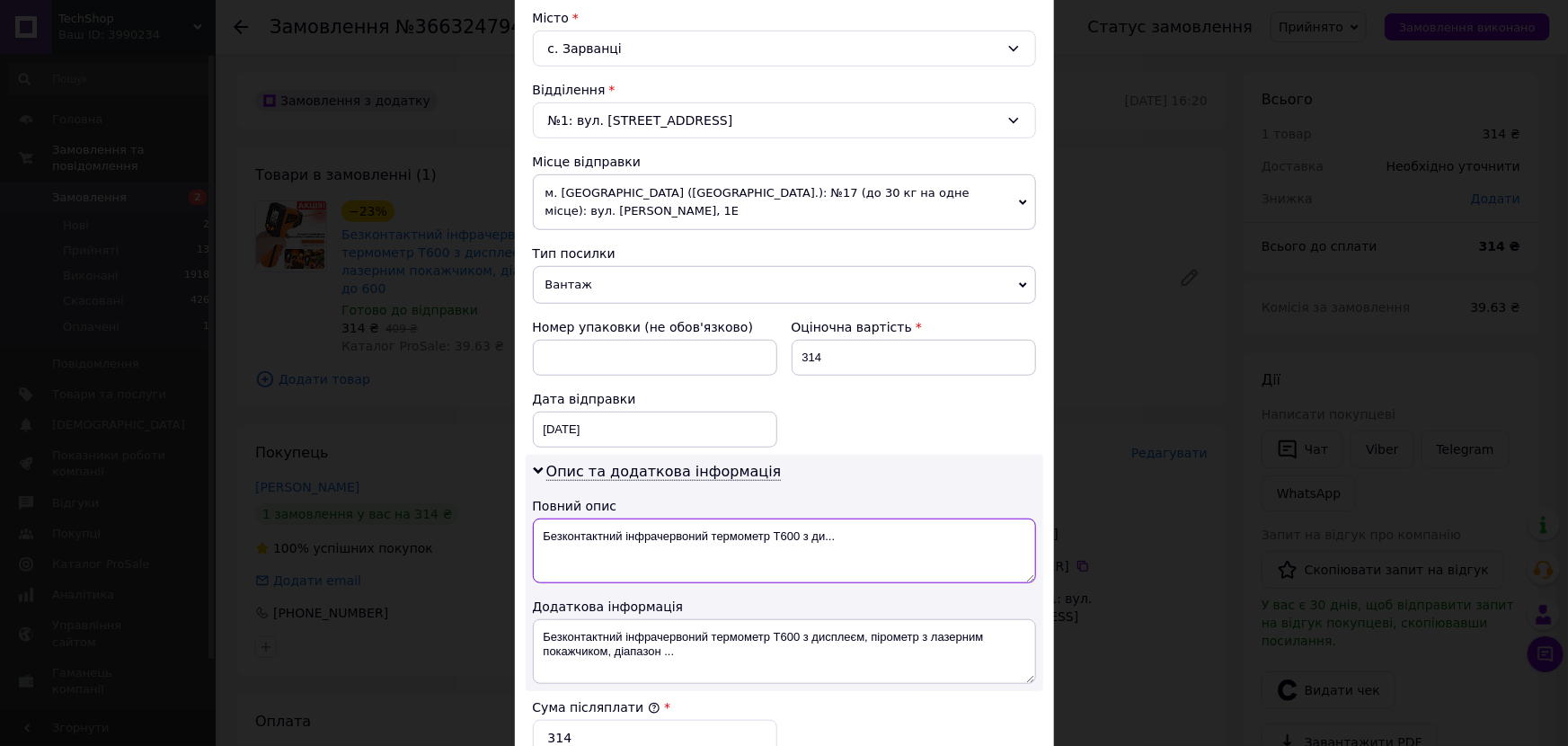
drag, startPoint x: 855, startPoint y: 537, endPoint x: 799, endPoint y: 564, distance: 62.2
click at [799, 564] on textarea "Безконтактний інфрачервоний термометр T600 з ди..." at bounding box center [784, 550] width 504 height 64
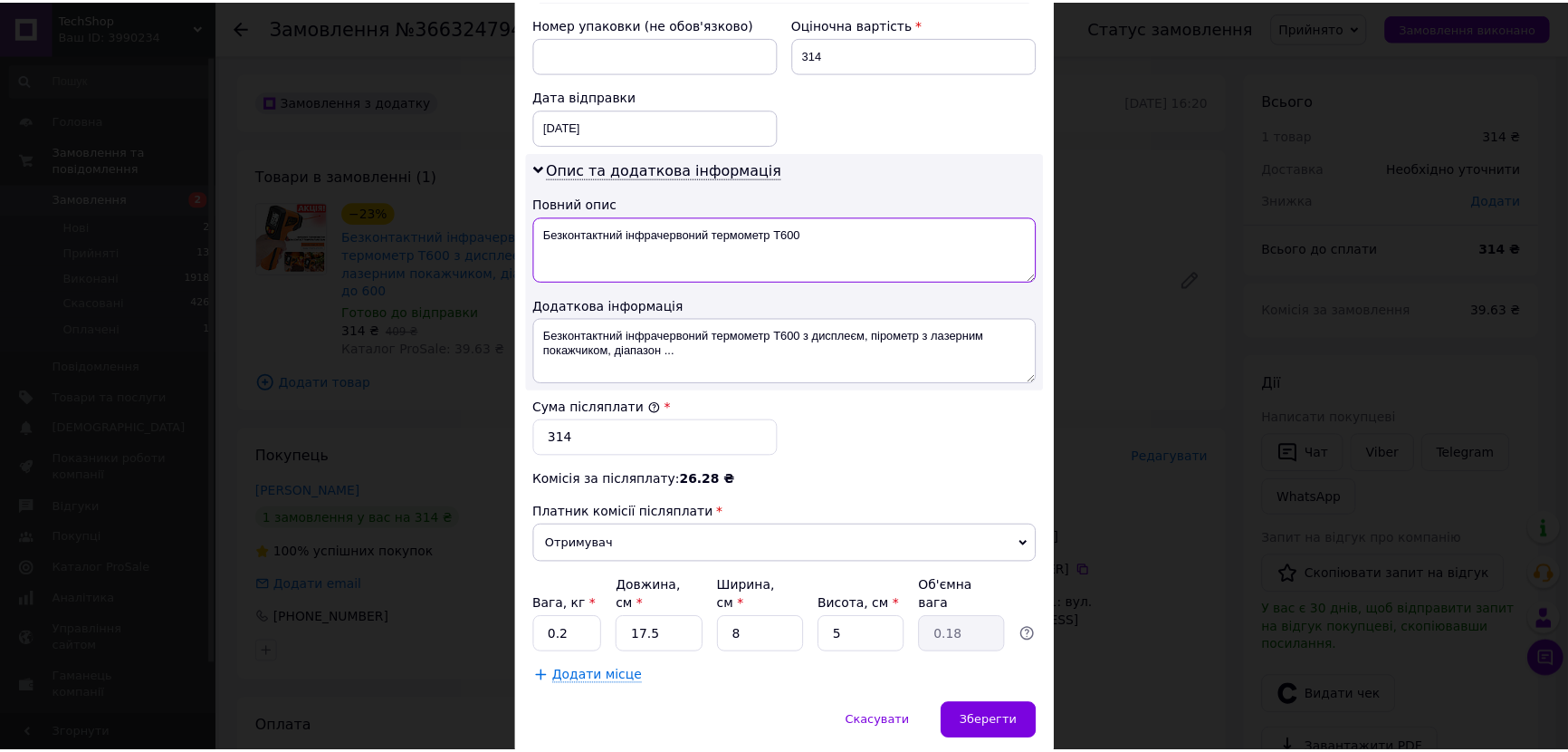
scroll to position [848, 0]
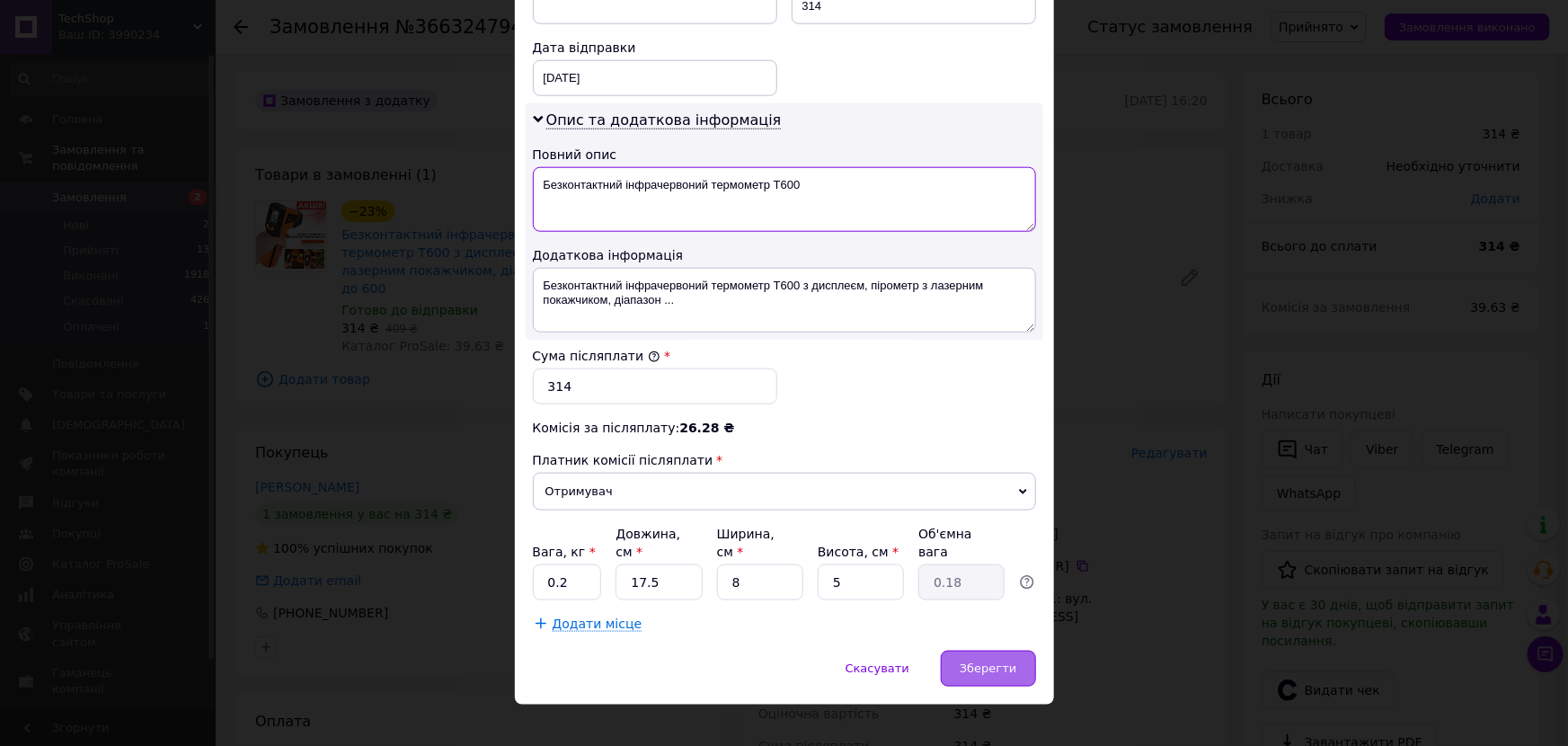
type textarea "Безконтактний інфрачервоний термометр T600"
click at [999, 662] on span "Зберегти" at bounding box center [988, 668] width 56 height 14
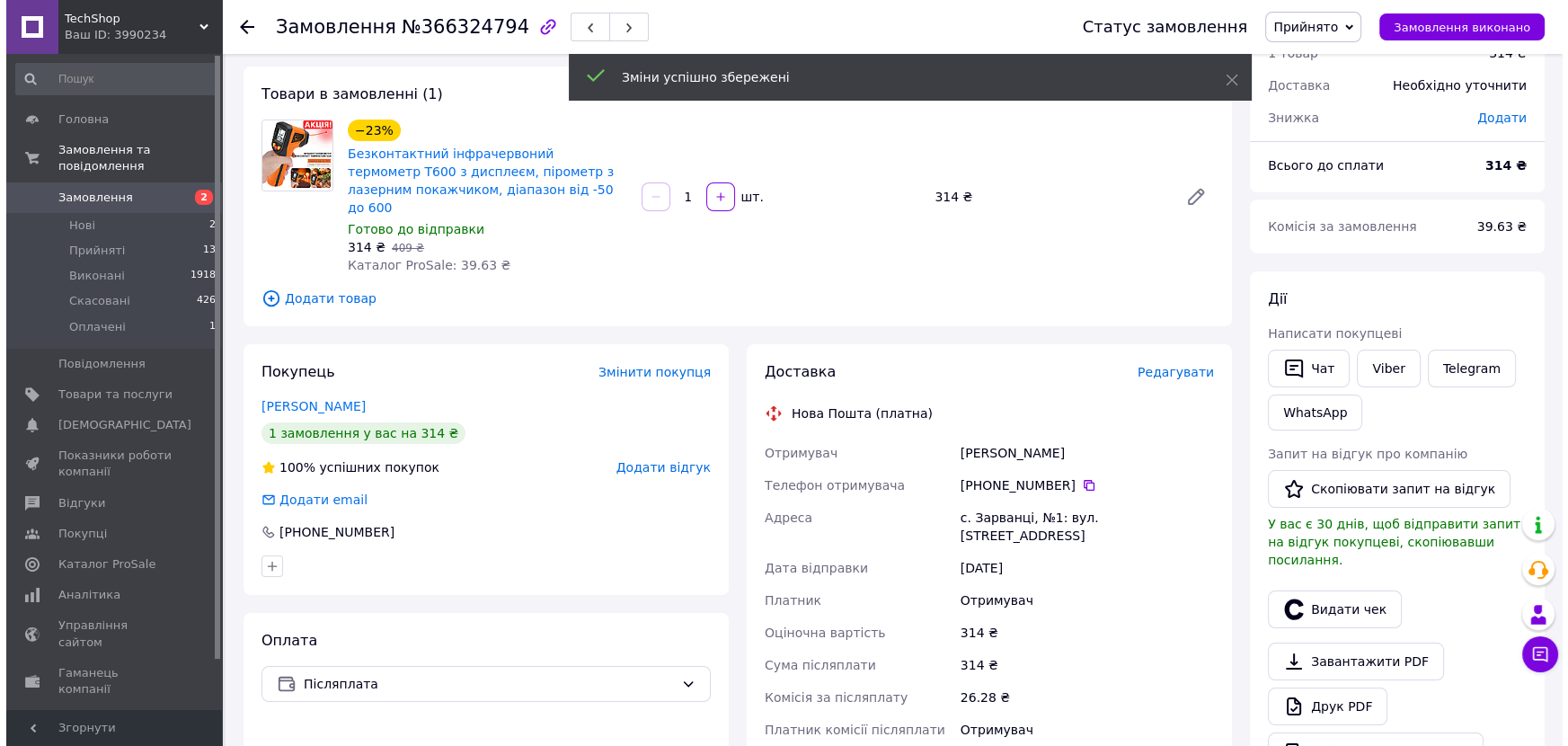
scroll to position [244, 0]
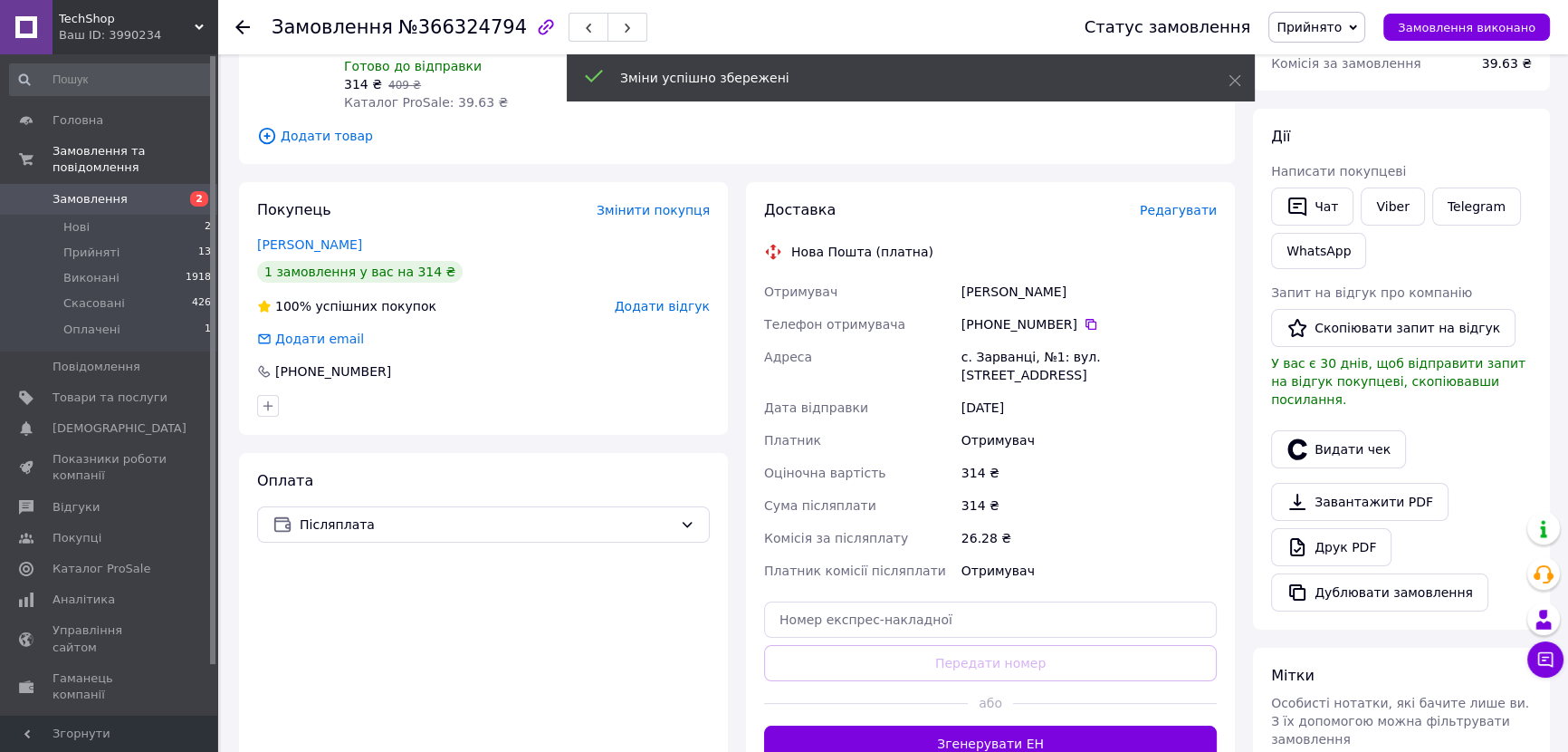
click at [1174, 185] on div "Доставка Редагувати Нова Пошта (платна) Отримувач Іванюк Олесандр Телефон отрим…" at bounding box center [990, 481] width 489 height 598
click at [1174, 203] on span "Редагувати" at bounding box center [1179, 210] width 77 height 15
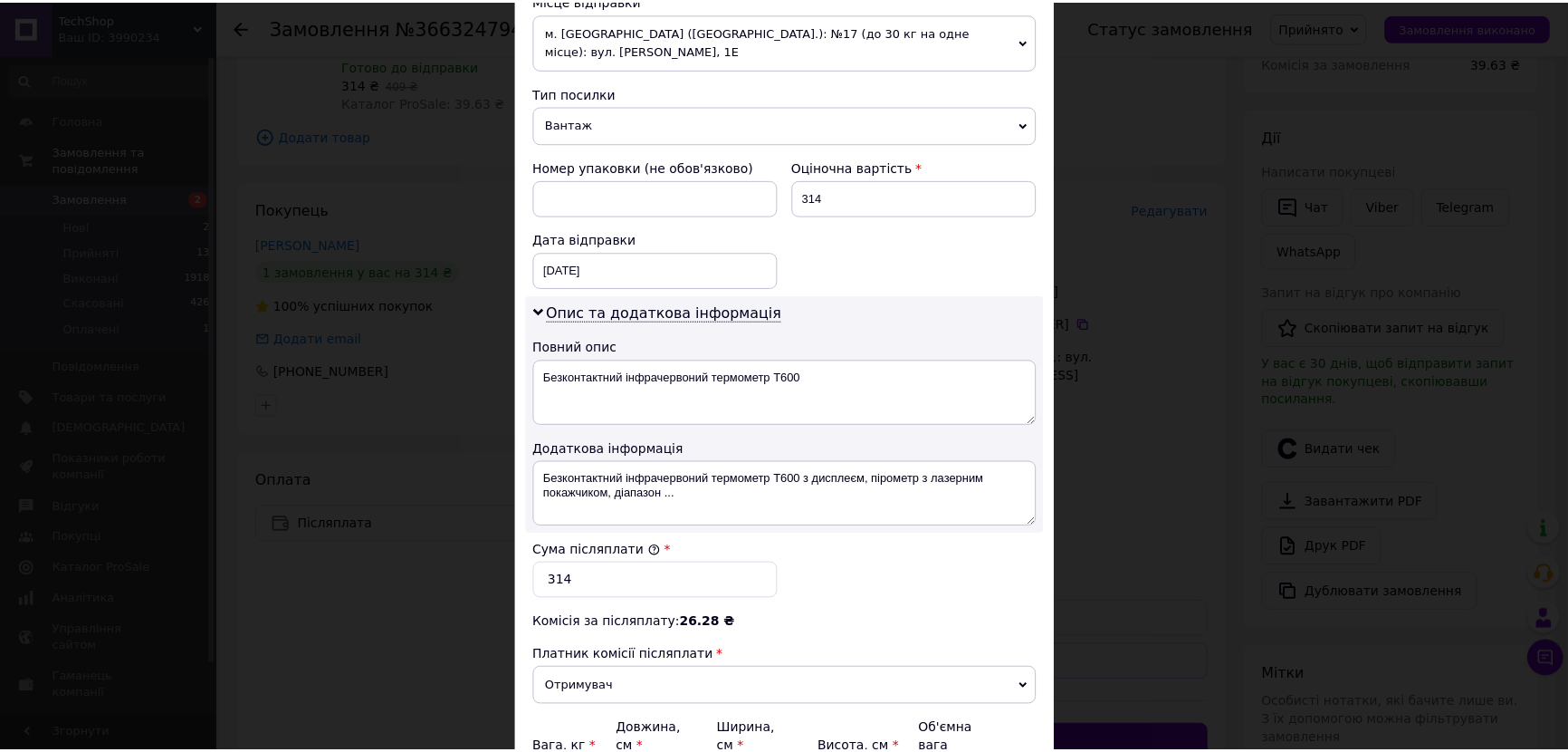
scroll to position [659, 0]
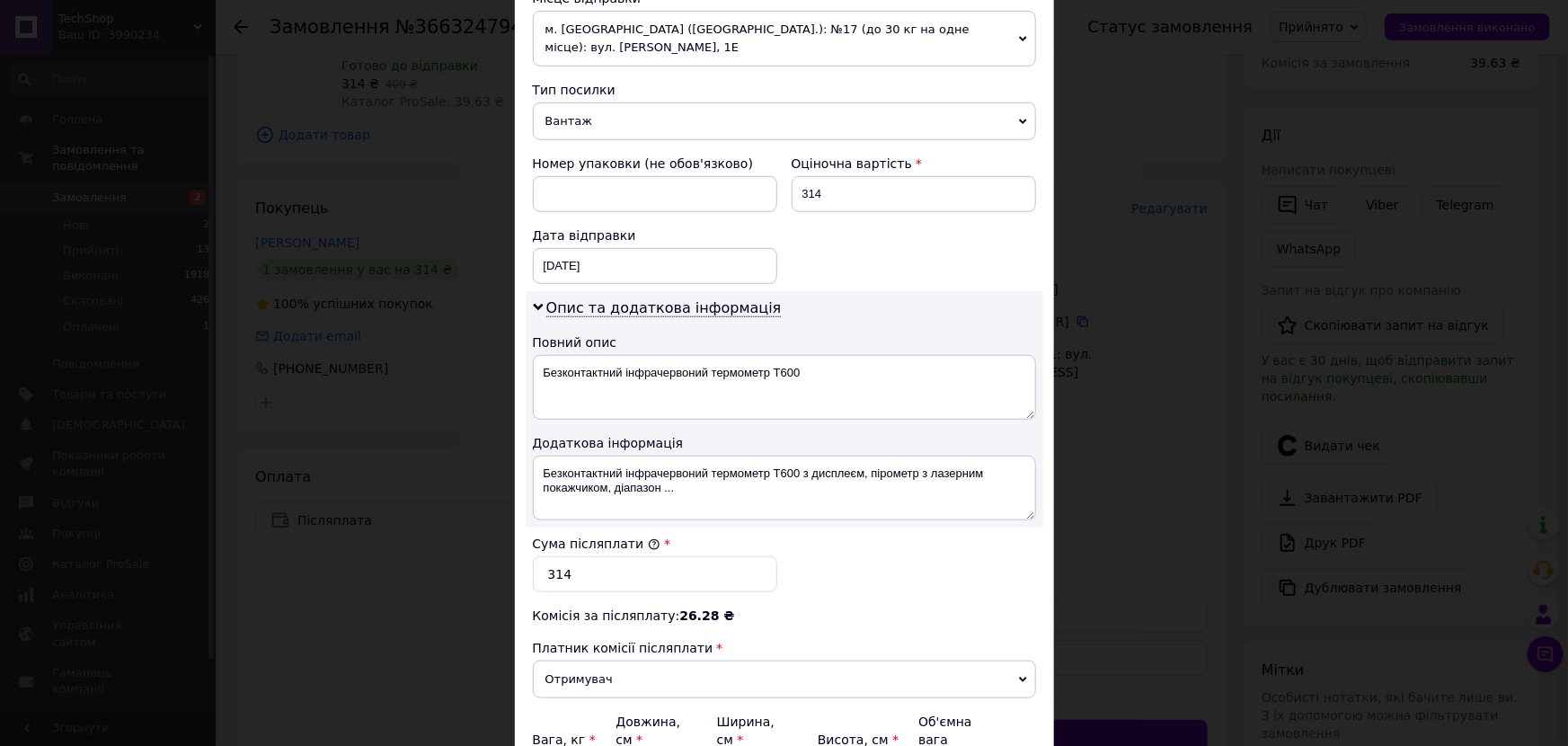
click at [1187, 486] on div "× Редагування доставки Спосіб доставки Нова Пошта (платна) Платник Отримувач Ві…" at bounding box center [784, 373] width 1568 height 746
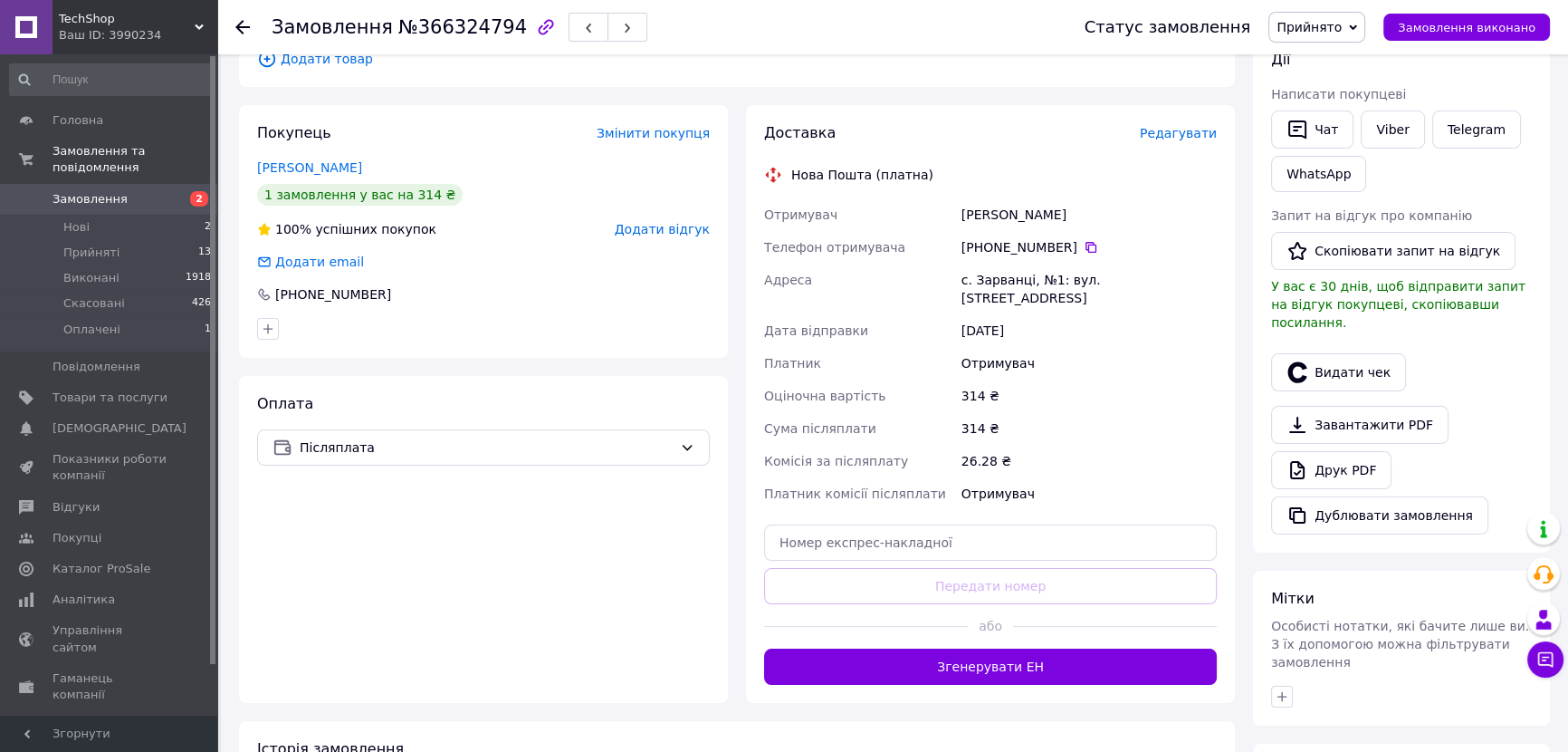
scroll to position [494, 0]
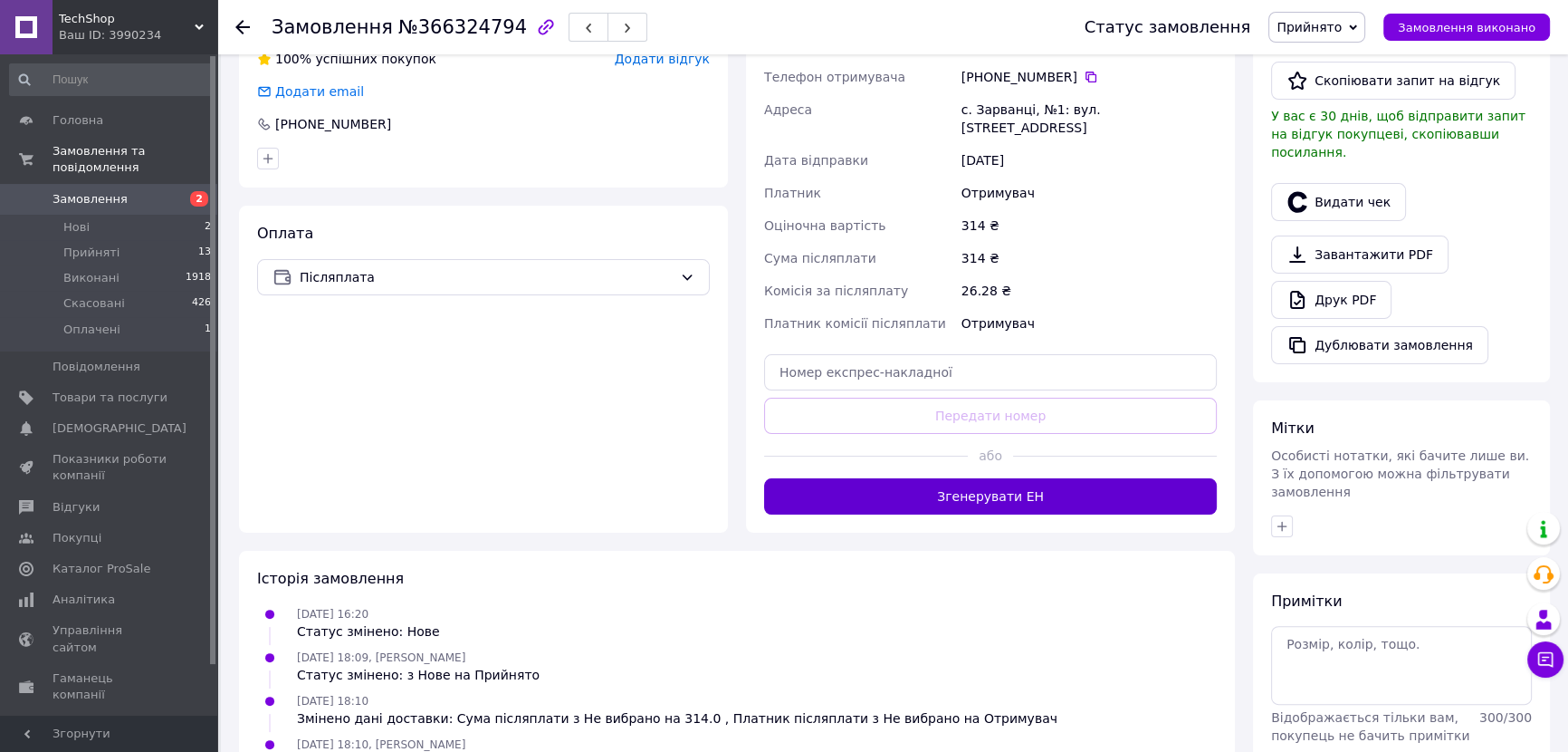
click at [1059, 478] on button "Згенерувати ЕН" at bounding box center [990, 497] width 453 height 37
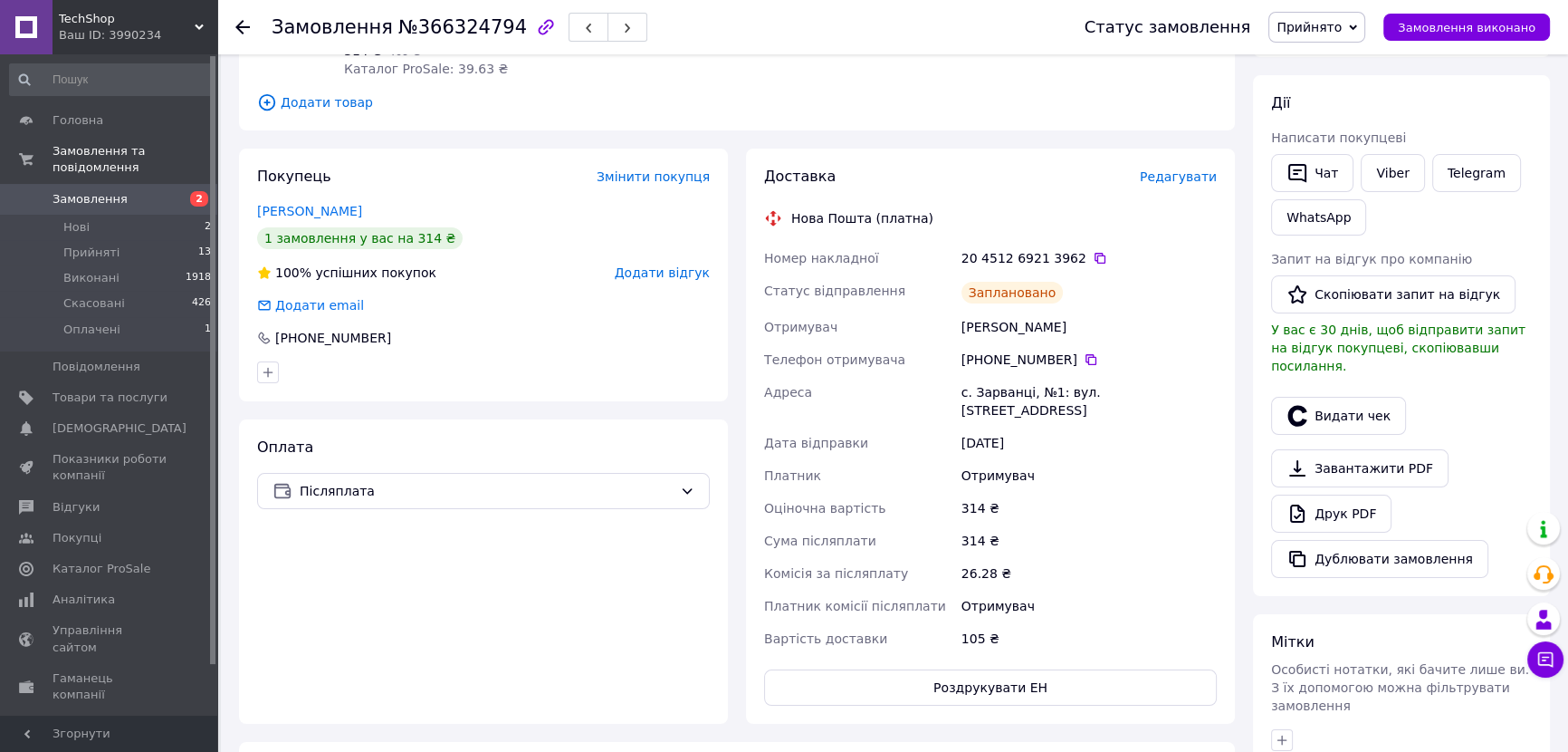
scroll to position [246, 0]
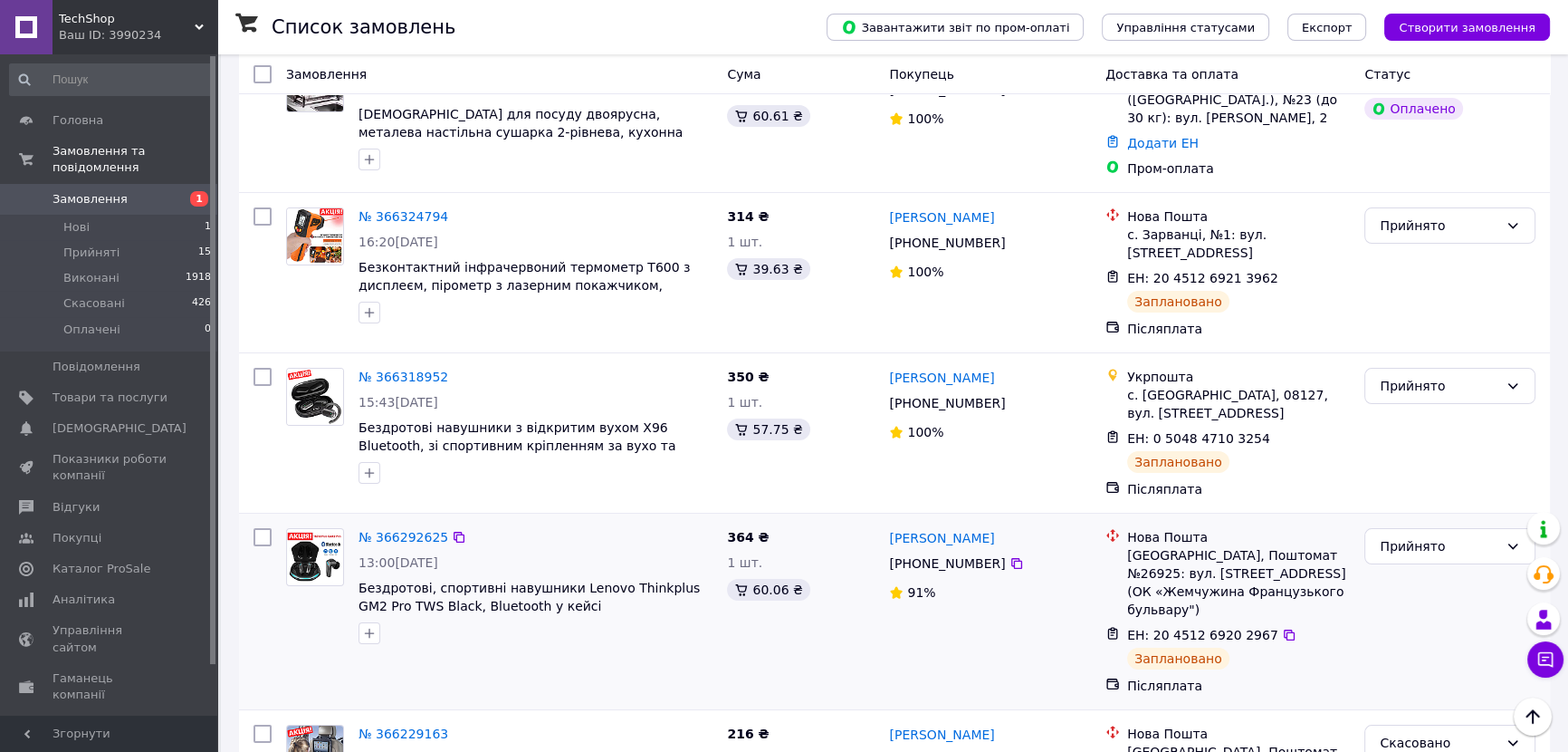
scroll to position [328, 0]
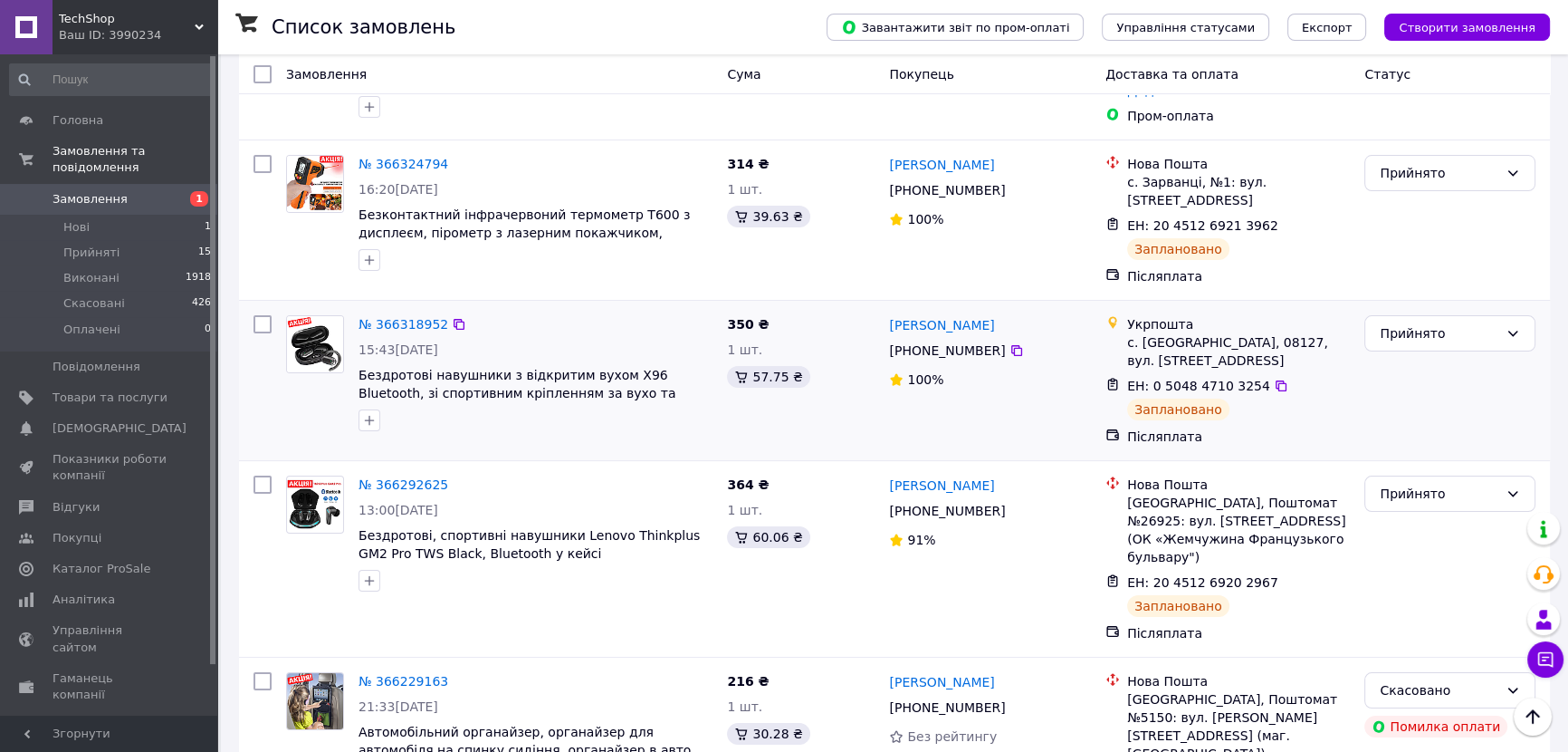
click at [507, 423] on div "№ 366318952 15:43[DATE] Бездротові навушники з відкритим вухом X96 Bluetooth, з…" at bounding box center [499, 381] width 441 height 145
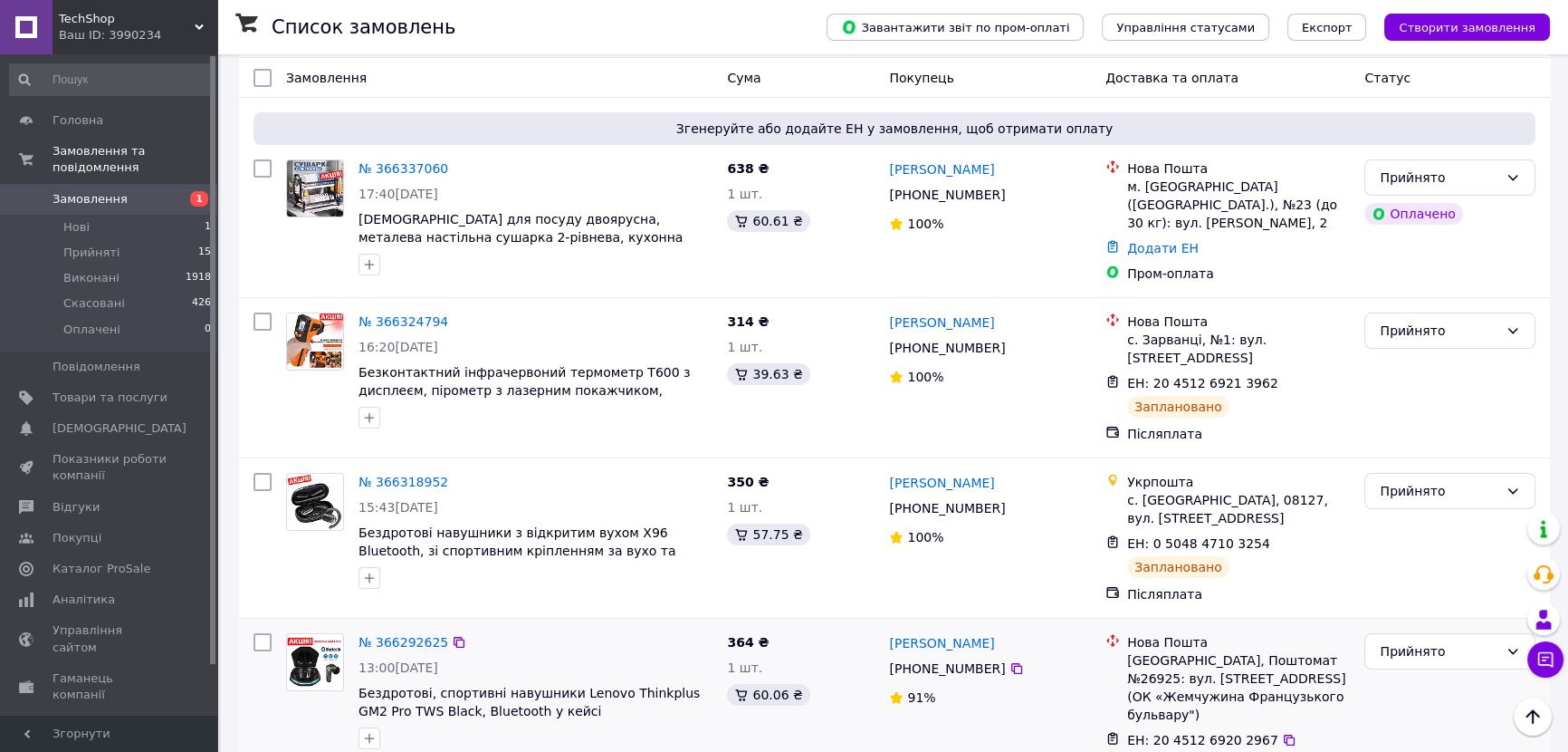
scroll to position [164, 0]
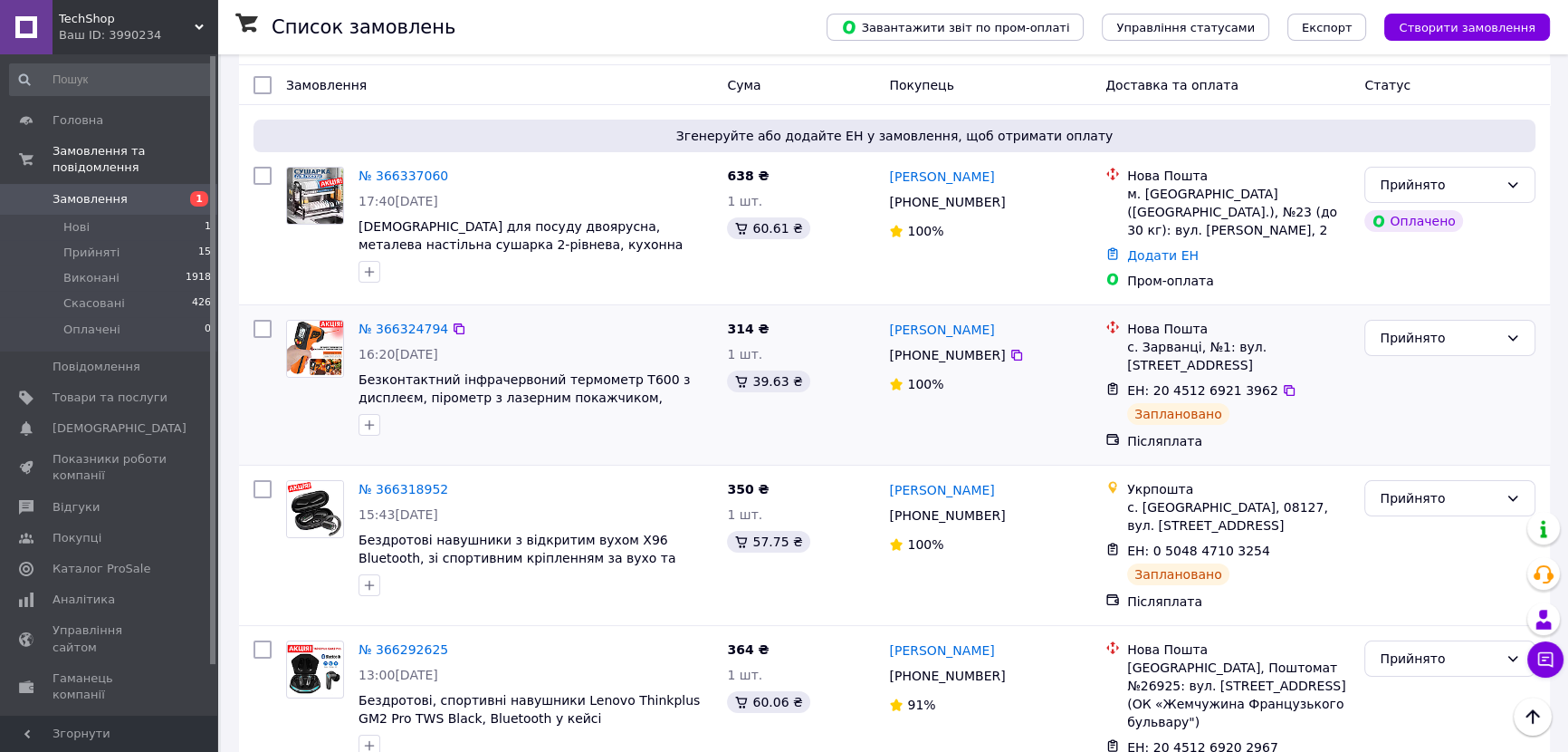
drag, startPoint x: 795, startPoint y: 412, endPoint x: 764, endPoint y: 414, distance: 31.1
click at [764, 414] on div "314 ₴ 1 шт. 39.63 ₴" at bounding box center [800, 385] width 162 height 145
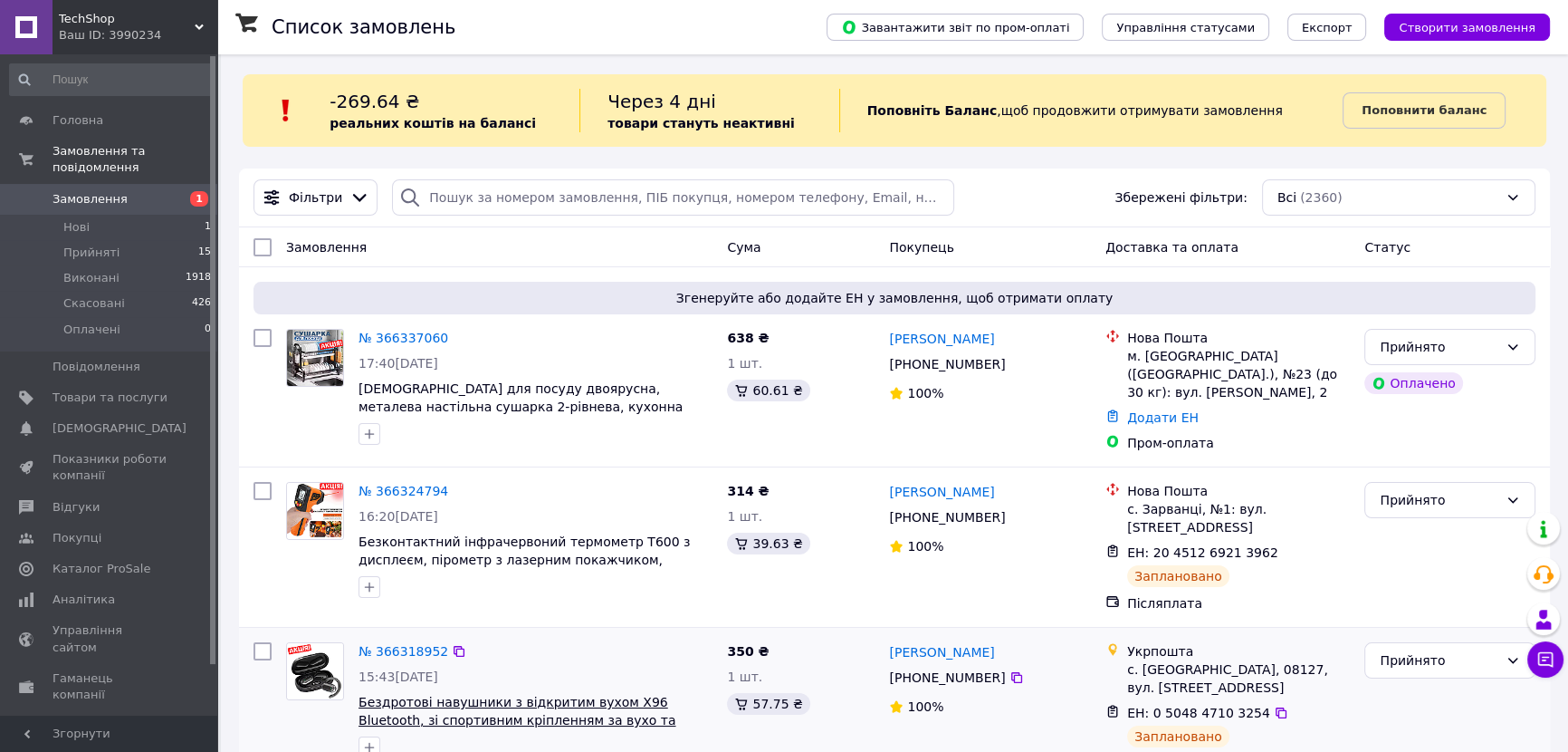
scroll to position [0, 0]
